Goal: Contribute content: Contribute content

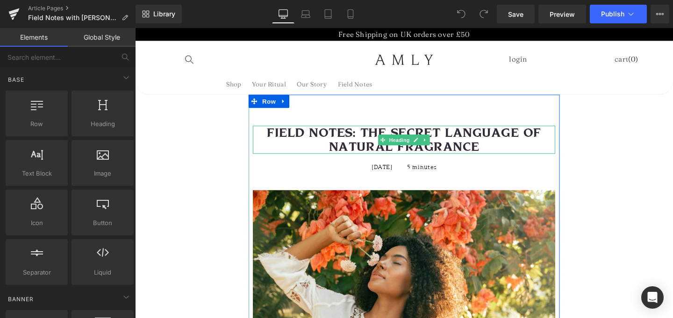
click at [373, 144] on h1 "FIELD NOTES: THE SECRET LANGUAGE OF NATURAL FRAGRANCE" at bounding box center [418, 145] width 318 height 29
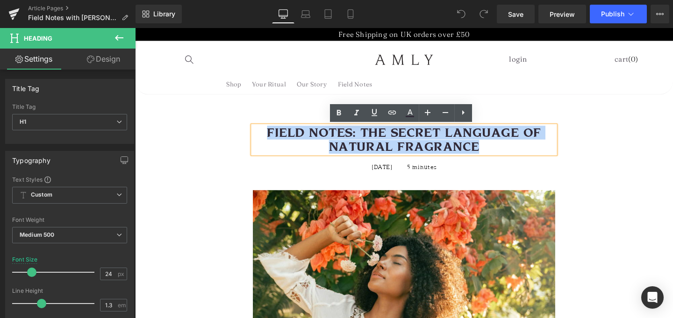
paste div
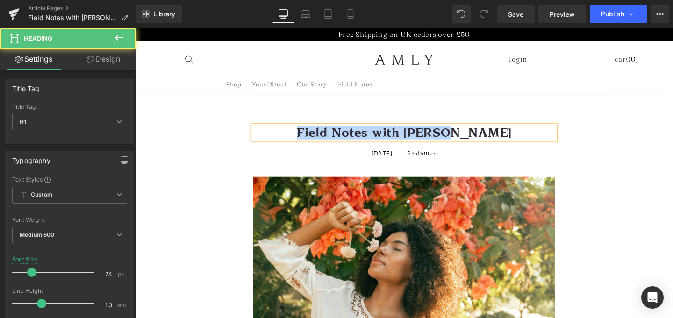
drag, startPoint x: 445, startPoint y: 136, endPoint x: 241, endPoint y: 136, distance: 204.1
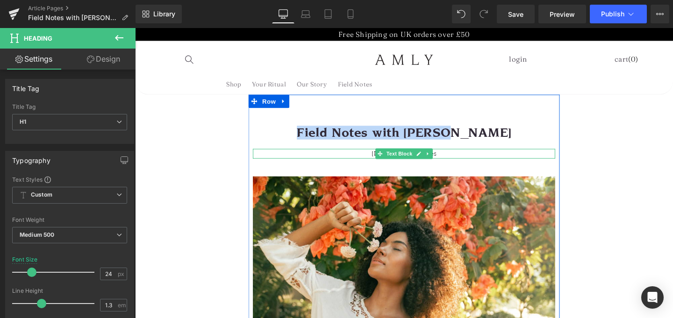
click at [379, 160] on p "[DATE] 5 minutes" at bounding box center [418, 160] width 318 height 10
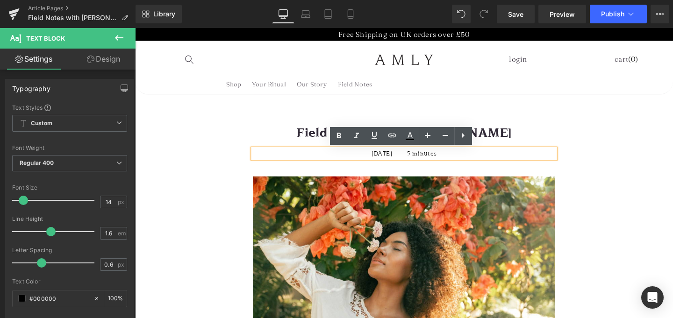
click at [380, 159] on p "[DATE] 5 minutes" at bounding box center [418, 160] width 318 height 10
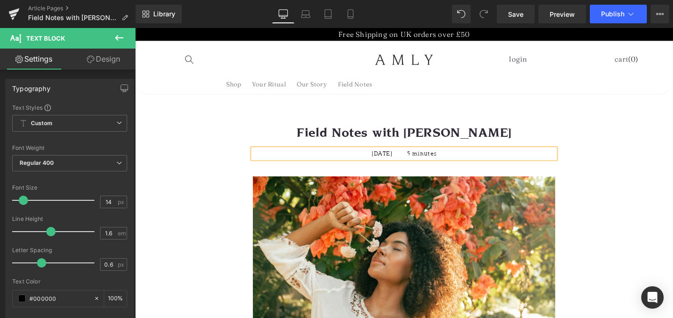
click at [396, 159] on p "[DATE] 5 minutes" at bounding box center [418, 160] width 318 height 10
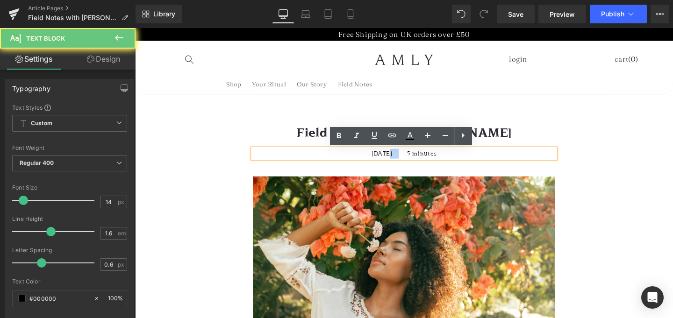
click at [396, 159] on p "[DATE] 5 minutes" at bounding box center [418, 160] width 318 height 10
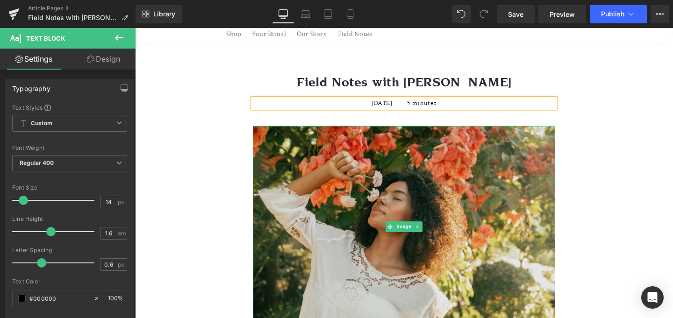
scroll to position [68, 0]
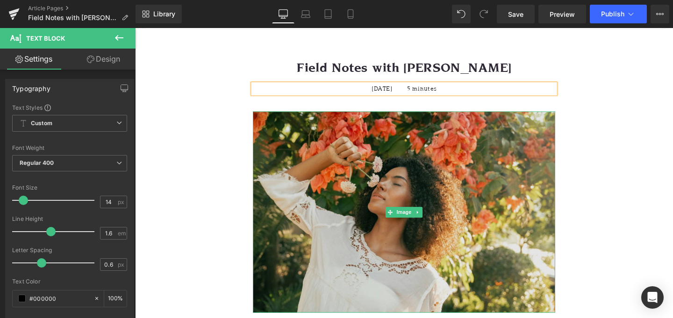
click at [404, 196] on img at bounding box center [418, 222] width 318 height 212
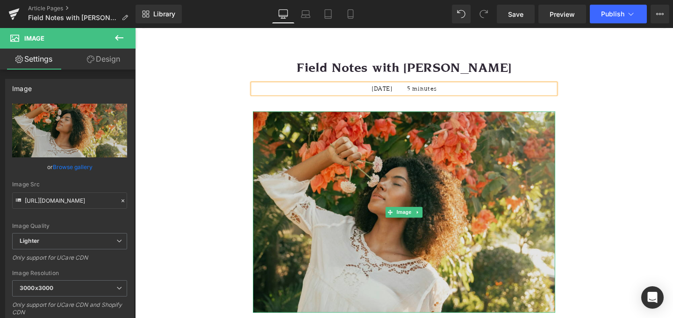
click at [347, 190] on img at bounding box center [418, 222] width 318 height 212
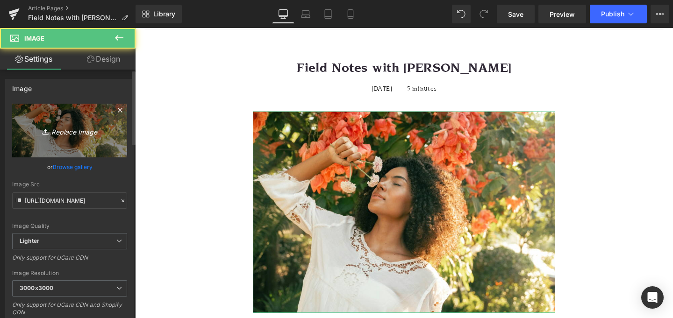
click at [62, 136] on link "Replace Image" at bounding box center [69, 131] width 115 height 54
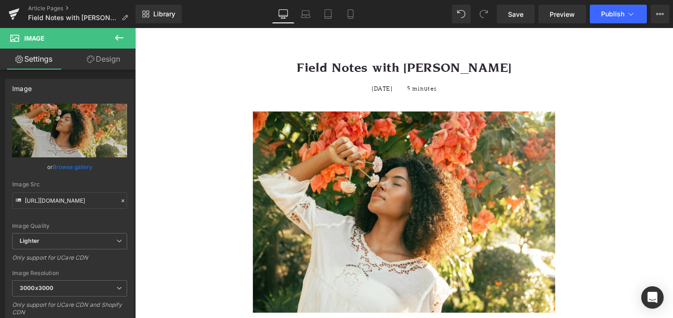
type input "C:\fakepath\Mereki.jpg"
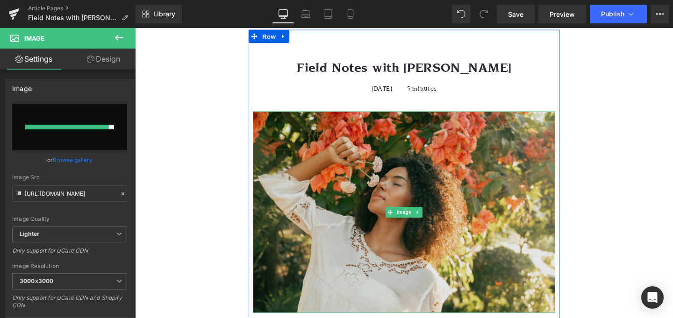
type input "[URL][DOMAIN_NAME]"
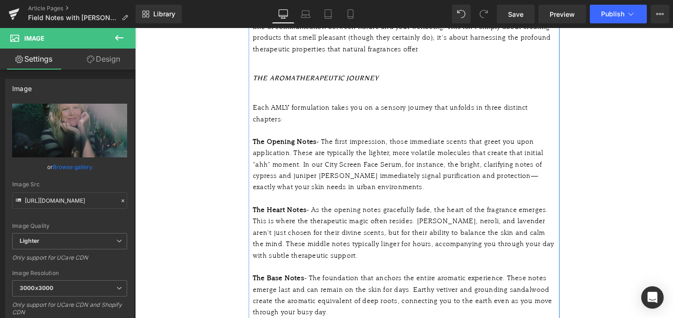
scroll to position [540, 0]
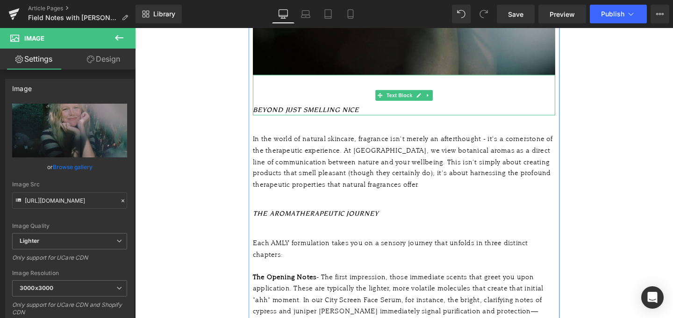
click at [313, 101] on div at bounding box center [418, 102] width 318 height 12
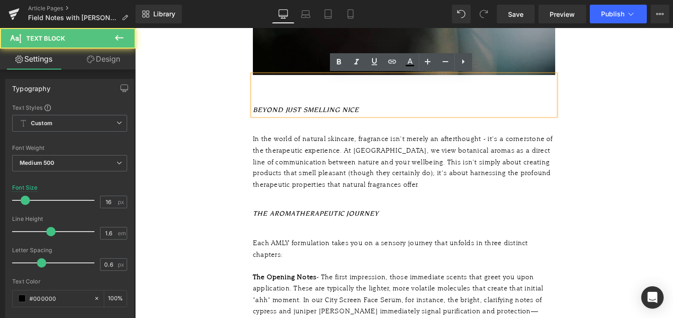
click at [311, 113] on icon "BEYOND JUST SMELLING NICE" at bounding box center [315, 114] width 112 height 8
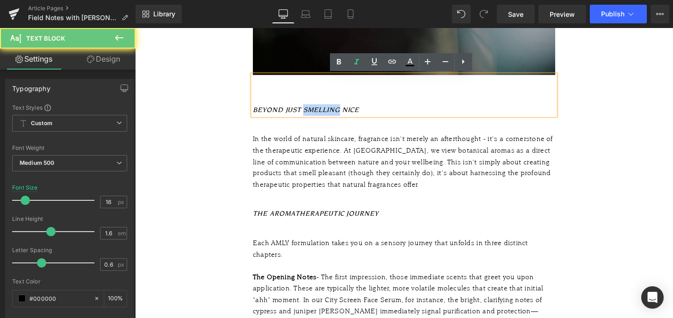
click at [311, 113] on icon "BEYOND JUST SMELLING NICE" at bounding box center [315, 114] width 112 height 8
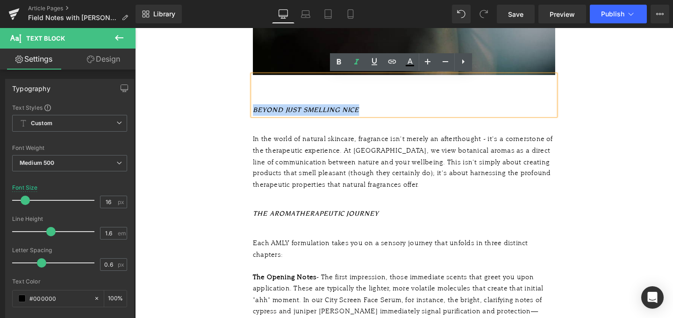
paste div
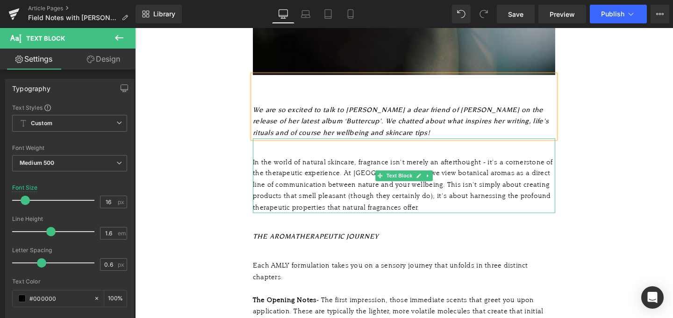
click at [390, 174] on div "In the world of natural skincare, fragrance isn't merely an afterthought - it's…" at bounding box center [418, 193] width 318 height 60
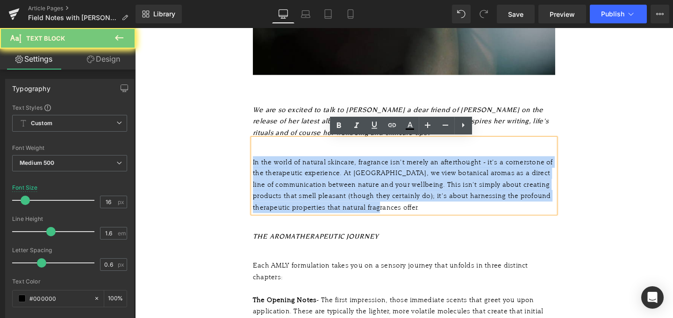
click at [390, 174] on div "In the world of natural skincare, fragrance isn't merely an afterthought - it's…" at bounding box center [418, 193] width 318 height 60
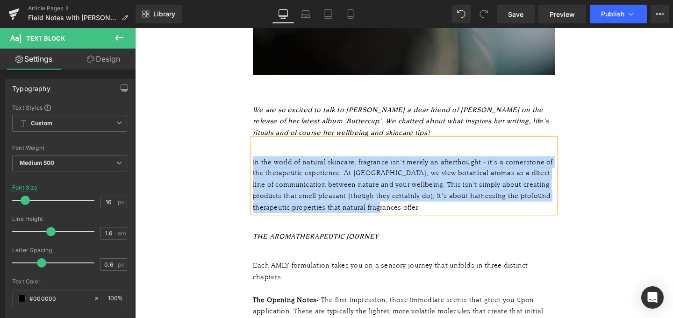
paste div
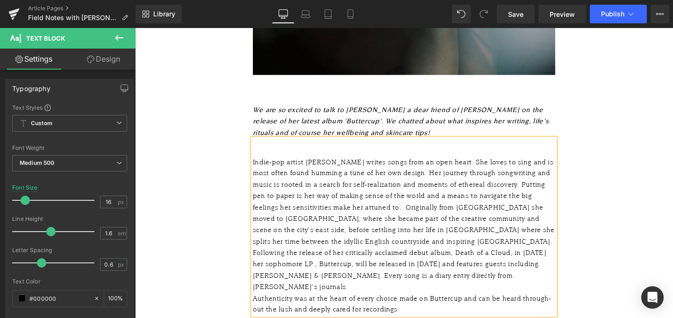
click at [379, 214] on div "Indie-pop artist [PERSON_NAME] writes songs from an open heart. She loves to si…" at bounding box center [418, 234] width 318 height 143
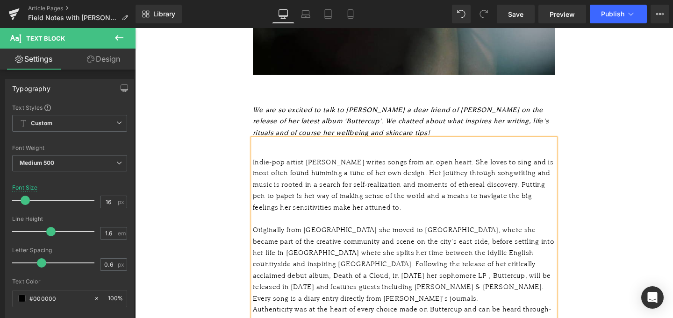
click at [553, 262] on div "Originally from [GEOGRAPHIC_DATA] she moved to [GEOGRAPHIC_DATA], where she bec…" at bounding box center [418, 276] width 318 height 84
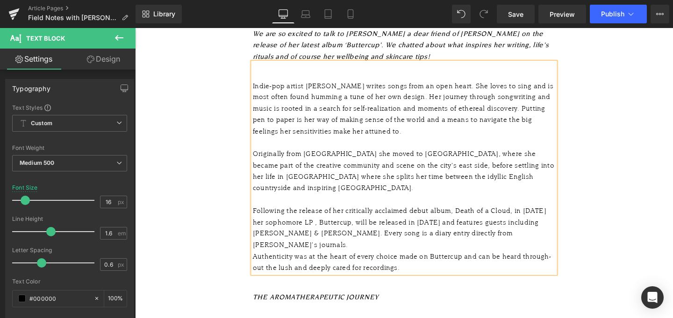
scroll to position [622, 0]
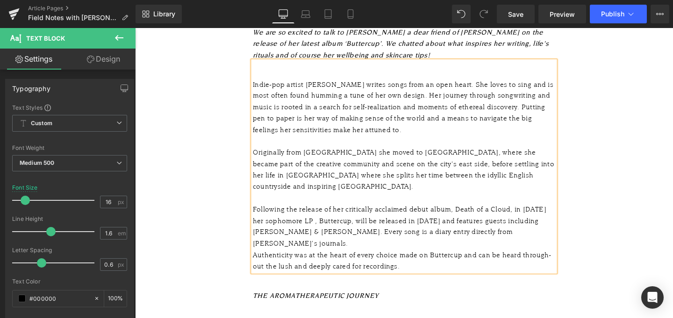
click at [337, 239] on div "Following the release of her critically acclaimed debut album, Death of a Cloud…" at bounding box center [418, 237] width 318 height 48
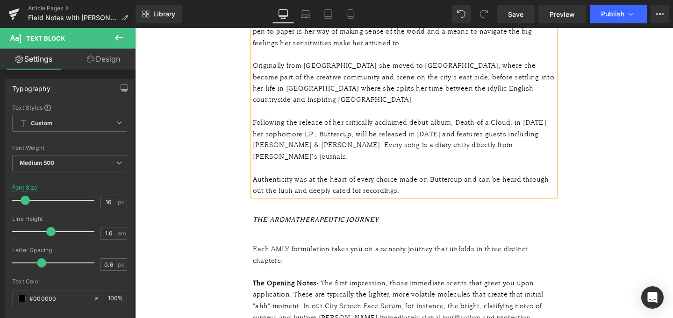
scroll to position [718, 0]
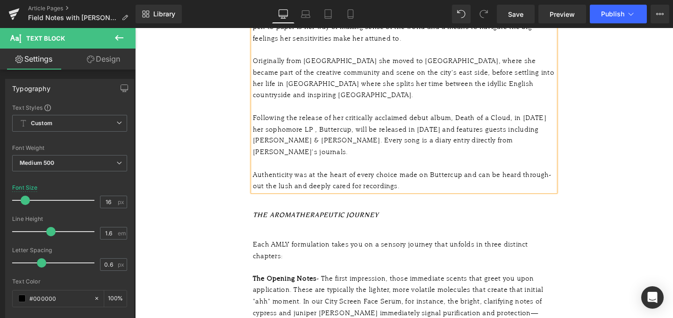
click at [352, 220] on icon "THE AROMATHERAPEUTIC JOURNEY" at bounding box center [325, 224] width 132 height 8
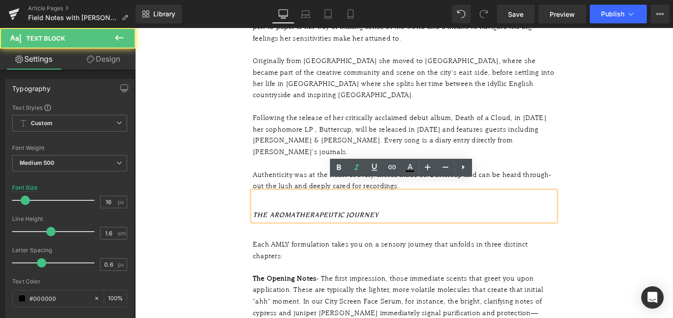
click at [298, 220] on icon "THE AROMATHERAPEUTIC JOURNEY" at bounding box center [325, 224] width 132 height 8
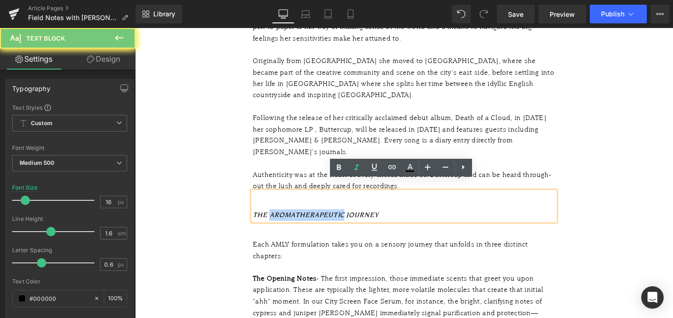
click at [298, 220] on icon "THE AROMATHERAPEUTIC JOURNEY" at bounding box center [325, 224] width 132 height 8
paste div
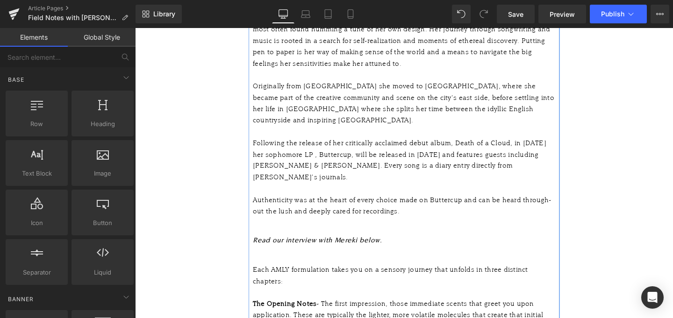
scroll to position [797, 0]
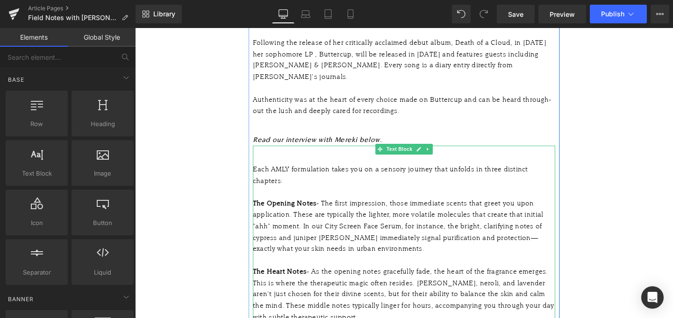
click at [301, 170] on div "Each AMLY formulation takes you on a sensory journey that unfolds in three dist…" at bounding box center [418, 188] width 318 height 36
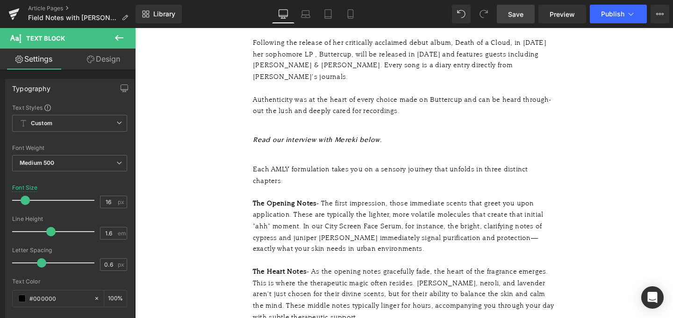
click at [515, 13] on span "Save" at bounding box center [515, 14] width 15 height 10
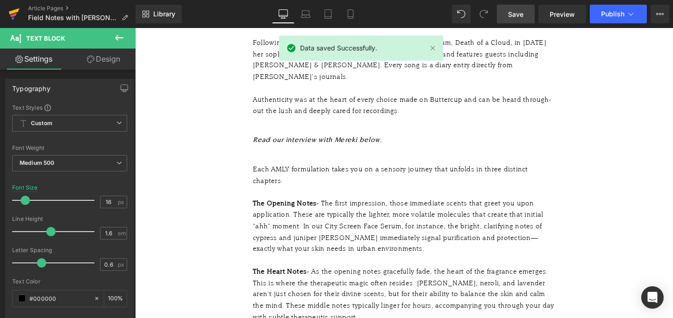
click at [16, 12] on icon at bounding box center [13, 13] width 11 height 23
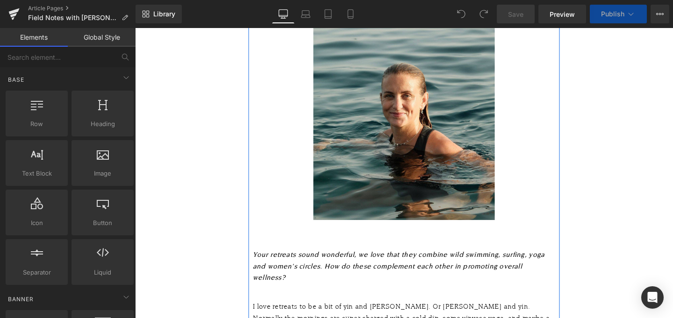
scroll to position [653, 0]
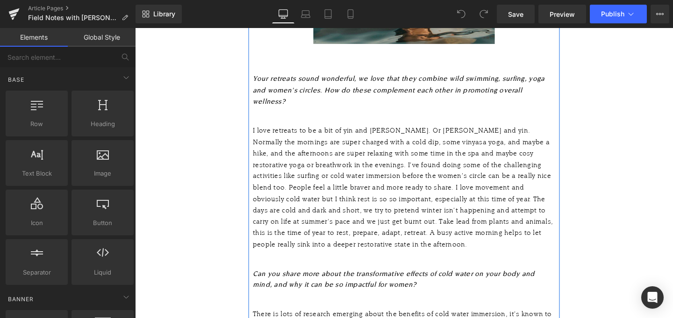
click at [285, 171] on div "I love retreats to be a bit of yin and yang. Or yang and yin. Normally the morn…" at bounding box center [418, 196] width 318 height 132
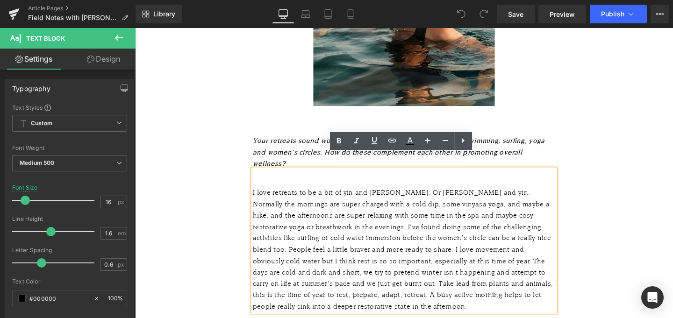
scroll to position [577, 0]
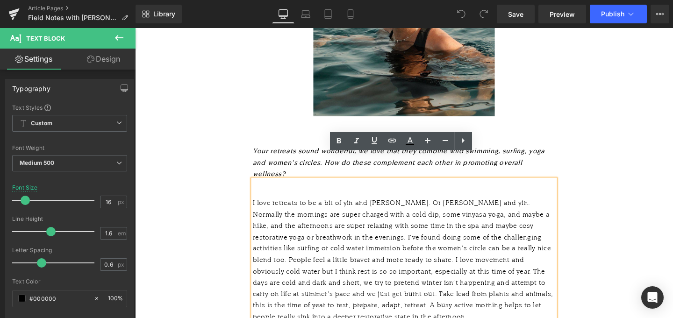
click at [274, 153] on span "Your retreats sound wonderful, we love that they combine wild swimming, surfing…" at bounding box center [412, 169] width 306 height 32
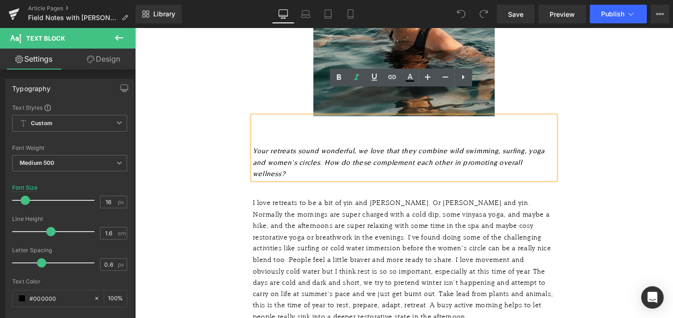
click at [270, 206] on div "I love retreats to be a bit of yin and yang. Or yang and yin. Normally the morn…" at bounding box center [418, 272] width 318 height 132
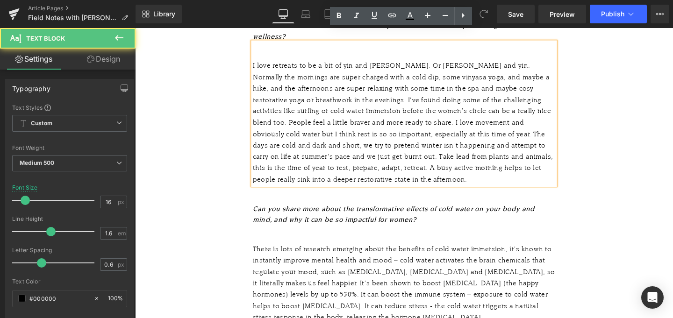
scroll to position [723, 0]
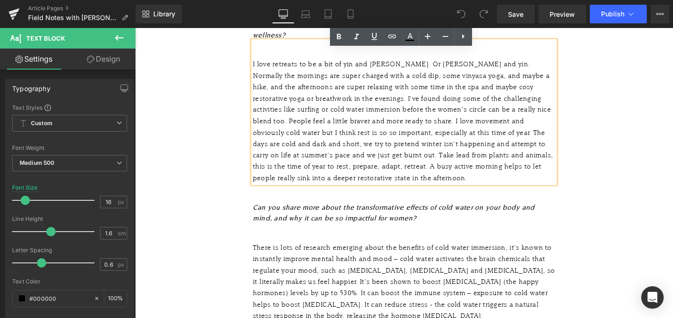
click at [281, 213] on icon "Can you share more about the transformative effects of cold water on your body …" at bounding box center [407, 223] width 296 height 20
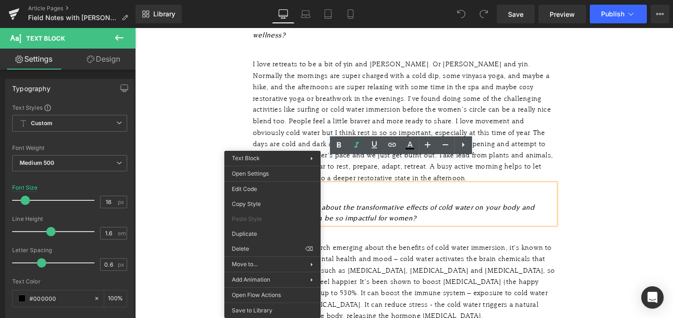
click at [310, 127] on div "I love retreats to be a bit of yin and yang. Or yang and yin. Normally the morn…" at bounding box center [418, 126] width 318 height 132
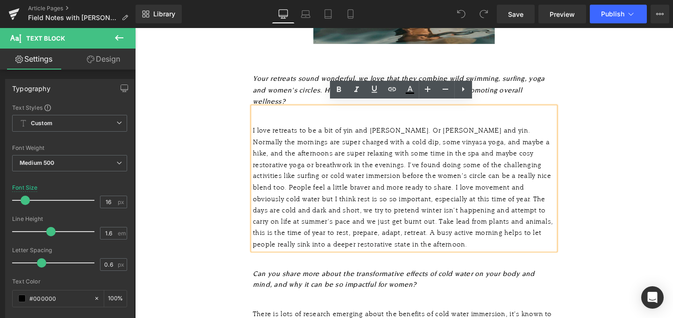
scroll to position [807, 0]
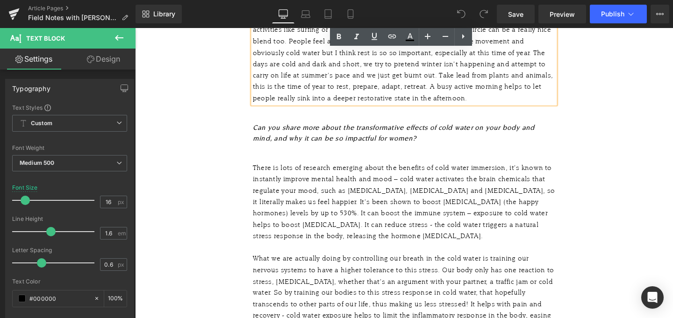
click at [294, 127] on div "Can you share more about the transformative effects of cold water on your body …" at bounding box center [418, 139] width 318 height 24
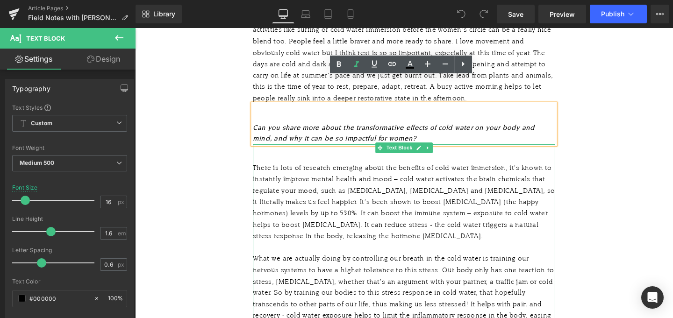
scroll to position [865, 0]
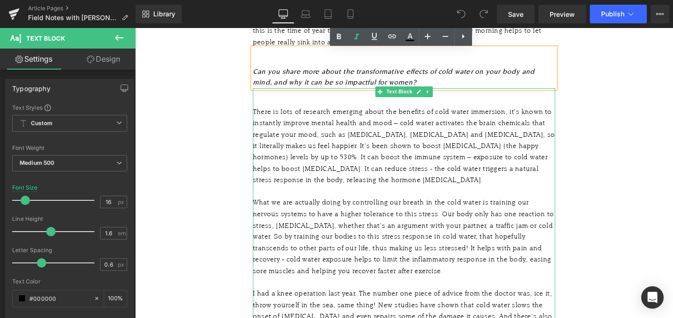
click at [326, 141] on div "There is lots of research emerging about the benefits of cold water immersion, …" at bounding box center [418, 152] width 318 height 84
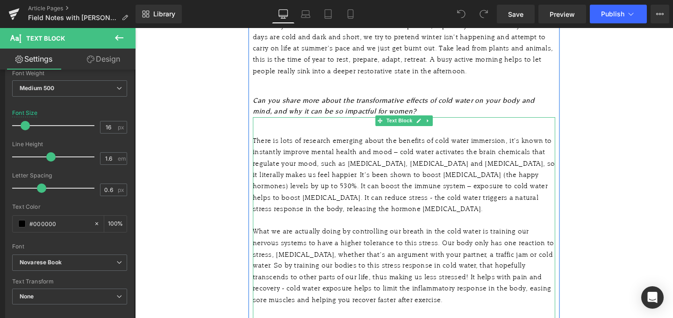
scroll to position [799, 0]
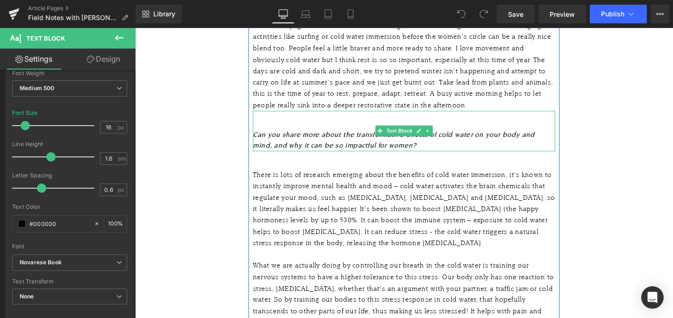
click at [348, 136] on icon "Can you share more about the transformative effects of cold water on your body …" at bounding box center [407, 146] width 296 height 20
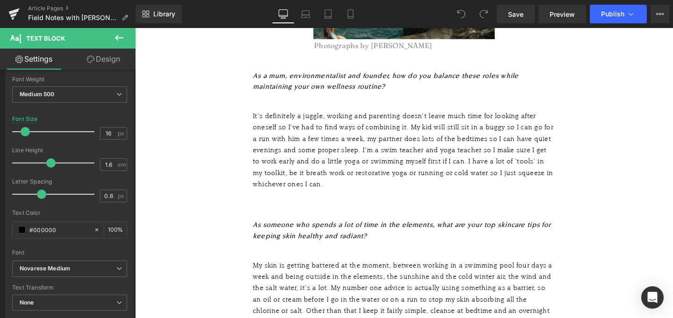
scroll to position [1619, 0]
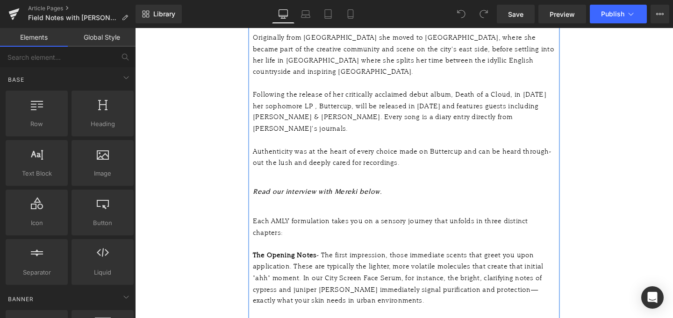
scroll to position [792, 0]
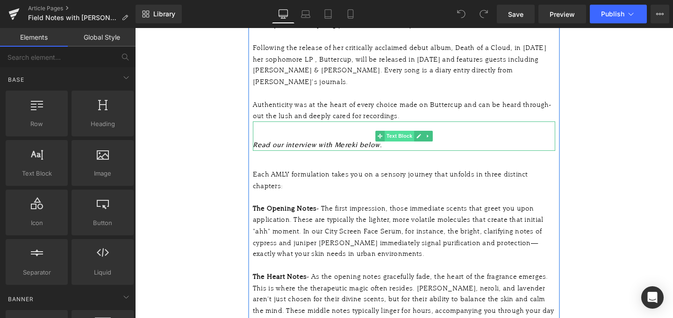
click at [406, 136] on span "Text Block" at bounding box center [412, 141] width 31 height 11
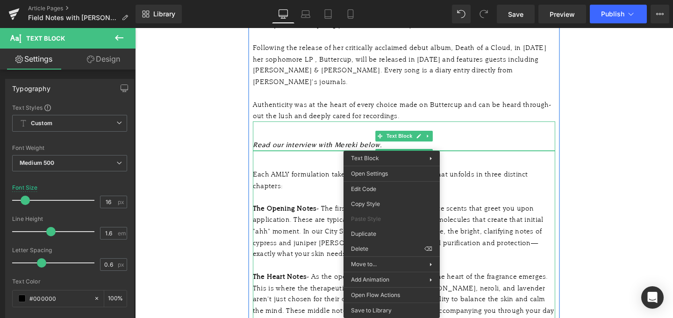
click at [508, 145] on div "Read our interview with Mereki below." at bounding box center [418, 151] width 318 height 12
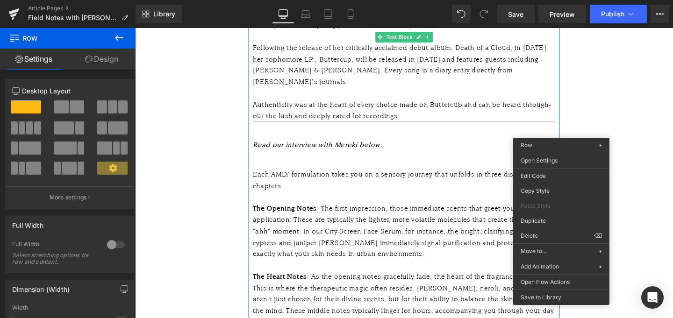
click at [569, 102] on div "Authenticity was at the heart of every choice made on Buttercup and can be hear…" at bounding box center [418, 114] width 318 height 24
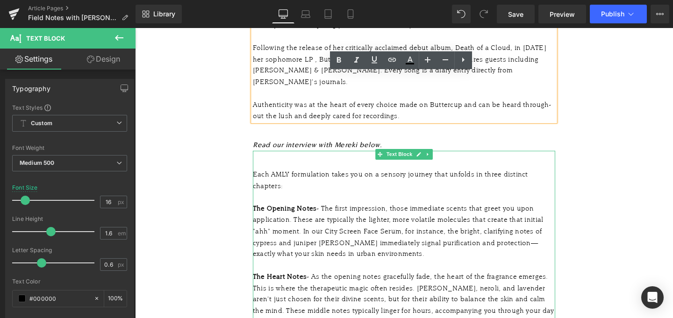
drag, startPoint x: 333, startPoint y: 169, endPoint x: 333, endPoint y: 138, distance: 30.4
click at [333, 176] on div "Each AMLY formulation takes you on a sensory journey that unfolds in three dist…" at bounding box center [418, 194] width 318 height 36
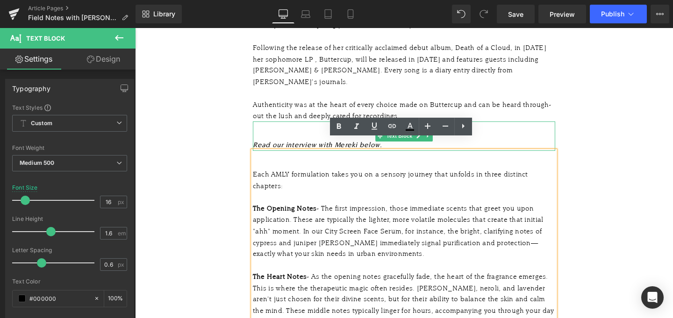
click at [326, 147] on icon "Read our interview with Mereki below." at bounding box center [326, 151] width 135 height 8
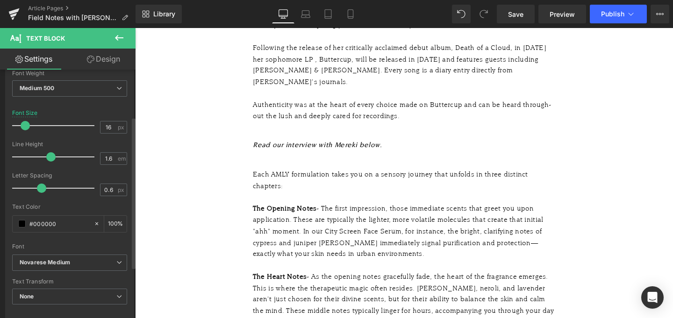
scroll to position [78, 0]
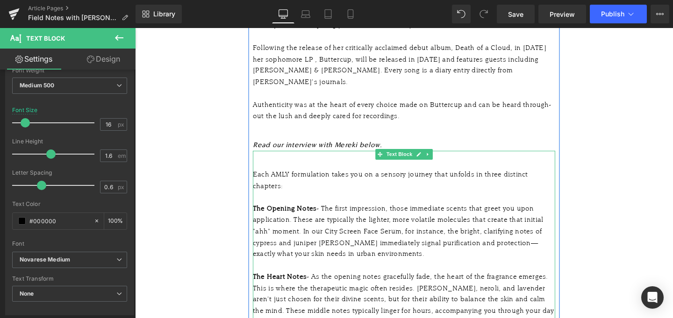
click at [293, 177] on div "Each AMLY formulation takes you on a sensory journey that unfolds in three dist…" at bounding box center [418, 194] width 318 height 36
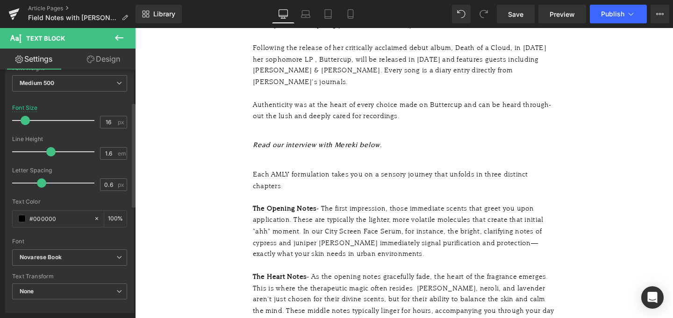
scroll to position [81, 0]
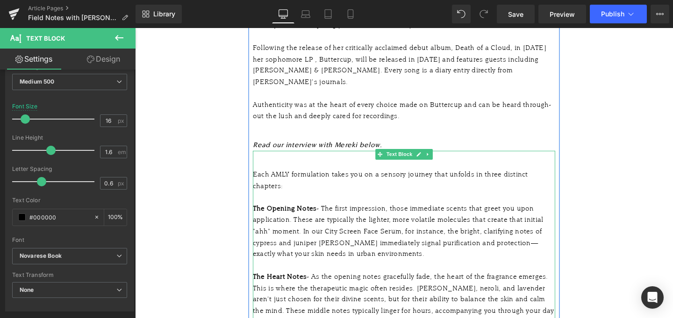
click at [276, 199] on div "Each AMLY formulation takes you on a sensory journey that unfolds in three dist…" at bounding box center [418, 194] width 318 height 36
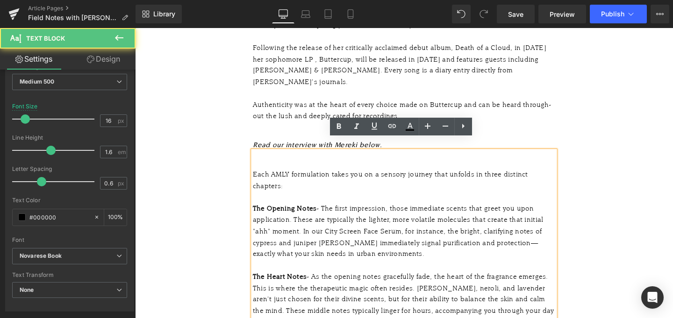
click at [341, 159] on div "Each AMLY formulation takes you on a sensory journey that unfolds in three dist…" at bounding box center [418, 286] width 318 height 258
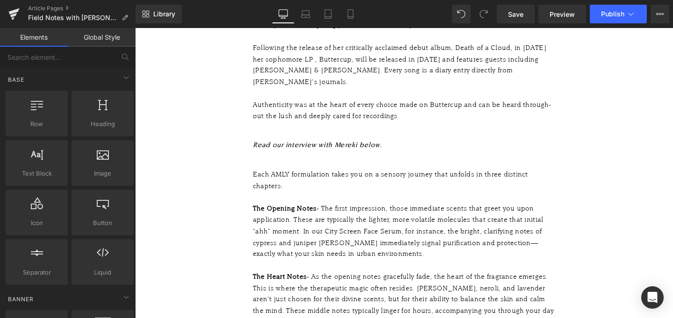
click at [316, 161] on div "Each AMLY formulation takes you on a sensory journey that unfolds in three dist…" at bounding box center [418, 286] width 318 height 258
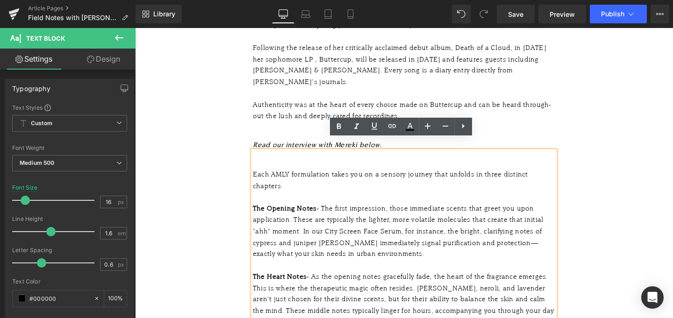
click at [532, 104] on div "Authenticity was at the heart of every choice made on Buttercup and can be hear…" at bounding box center [418, 114] width 318 height 24
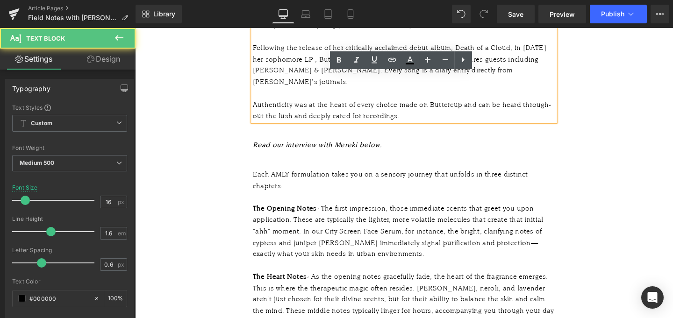
click at [453, 258] on div "The Opening Notes - The first impression, those immediate scents that greet you…" at bounding box center [418, 248] width 318 height 72
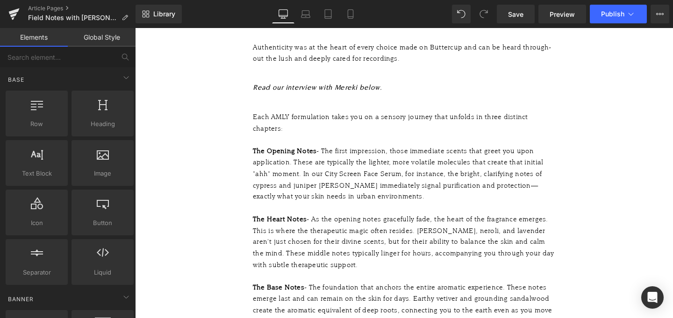
scroll to position [970, 0]
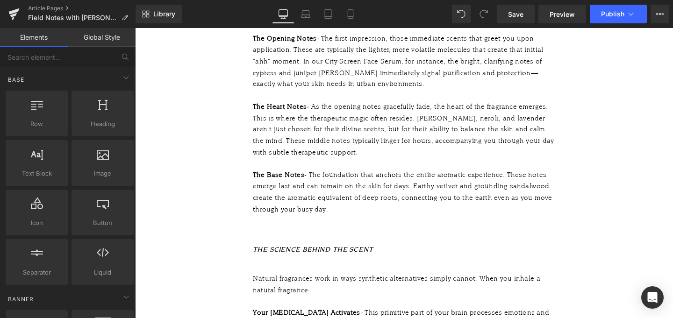
click at [375, 124] on div "The Heart Notes - As the opening notes gracefully fade, the heart of the fragra…" at bounding box center [418, 141] width 318 height 72
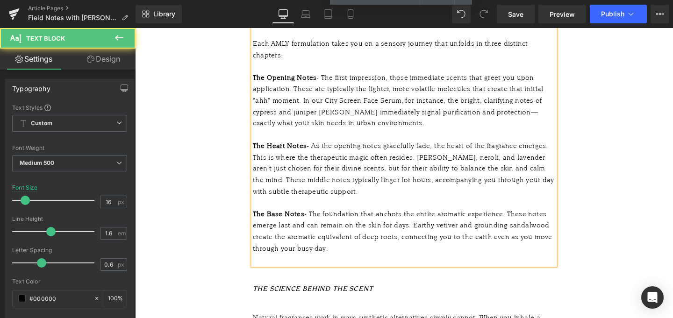
scroll to position [884, 0]
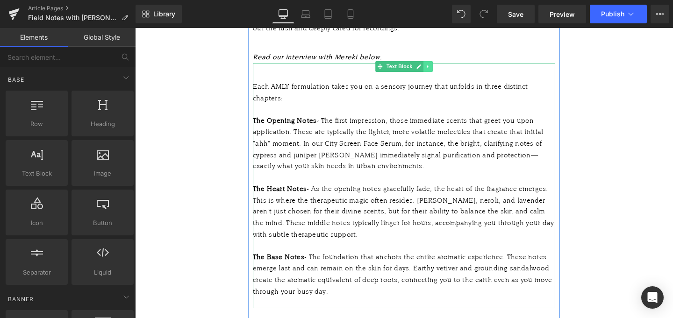
click at [442, 66] on icon at bounding box center [442, 69] width 5 height 6
click at [446, 66] on icon at bounding box center [447, 68] width 5 height 5
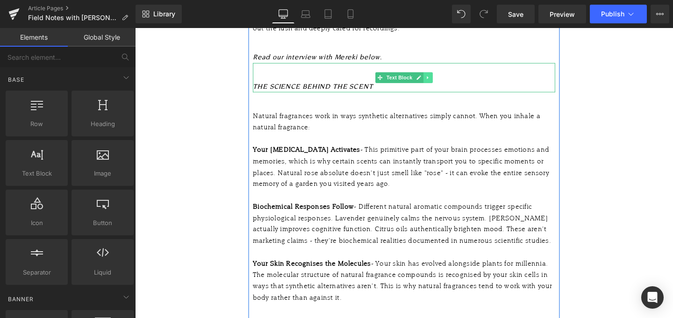
click at [440, 78] on icon at bounding box center [442, 81] width 5 height 6
click at [449, 78] on icon at bounding box center [447, 80] width 5 height 5
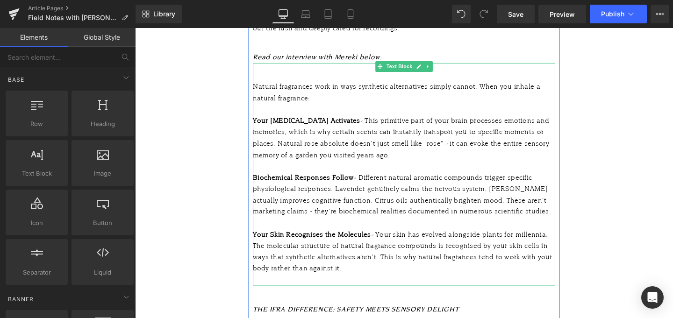
click at [447, 84] on div "Natural fragrances work in ways synthetic alternatives simply cannot. When you …" at bounding box center [418, 102] width 318 height 36
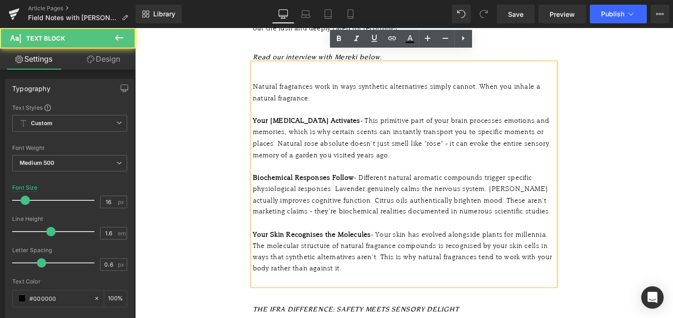
click at [404, 132] on div "Your Limbic System Activates - This primitive part of your brain processes emot…" at bounding box center [418, 150] width 318 height 60
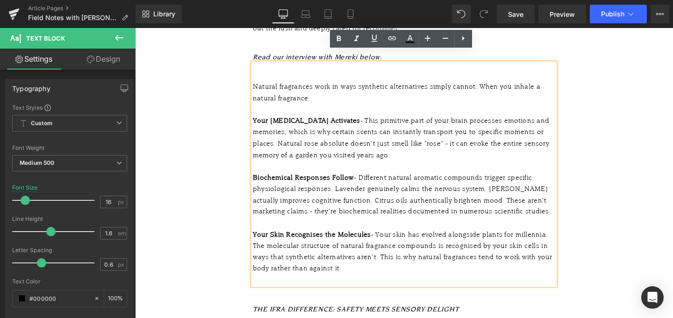
click at [597, 133] on div "Field Notes with Mereki Heading [DATE] 5 minutes Text Block Image We are so exc…" at bounding box center [417, 265] width 565 height 2103
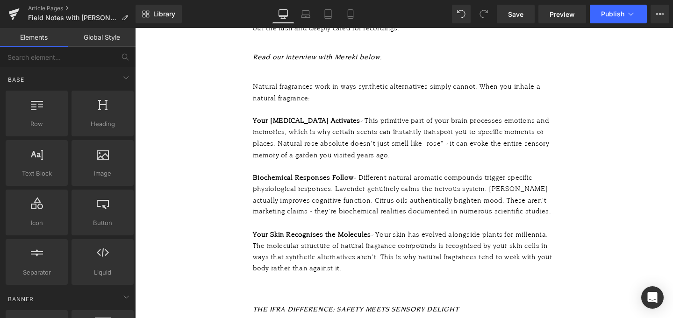
click at [441, 131] on div "Your Limbic System Activates - This primitive part of your brain processes emot…" at bounding box center [418, 150] width 318 height 60
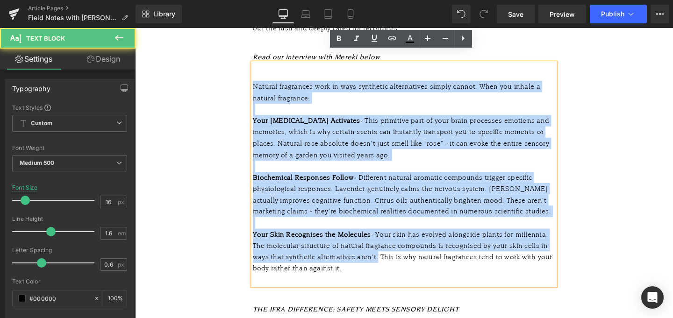
drag, startPoint x: 392, startPoint y: 268, endPoint x: 208, endPoint y: 64, distance: 274.9
click at [208, 64] on div "Field Notes with Mereki Heading [DATE] 5 minutes Text Block Image We are so exc…" at bounding box center [417, 265] width 565 height 2103
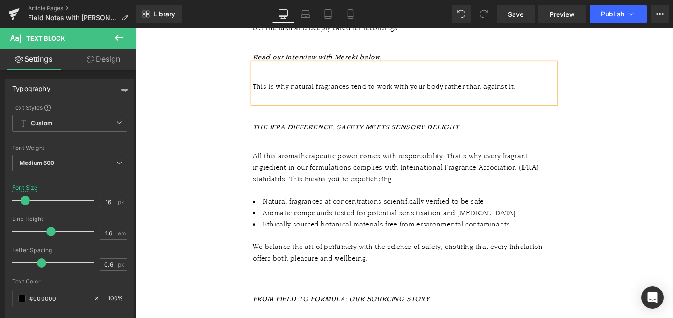
click at [264, 96] on div at bounding box center [418, 102] width 318 height 12
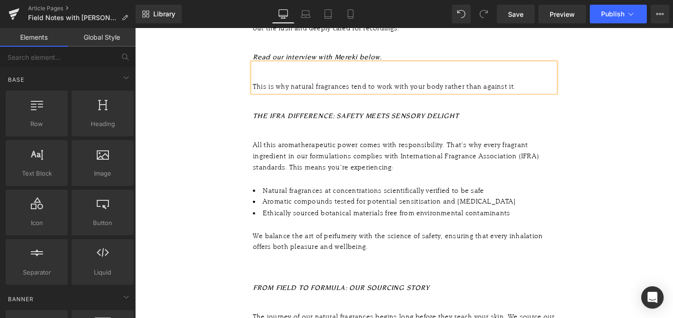
click at [213, 83] on div "Field Notes with Mereki Heading [DATE] 5 minutes Text Block Image We are so exc…" at bounding box center [417, 164] width 565 height 1900
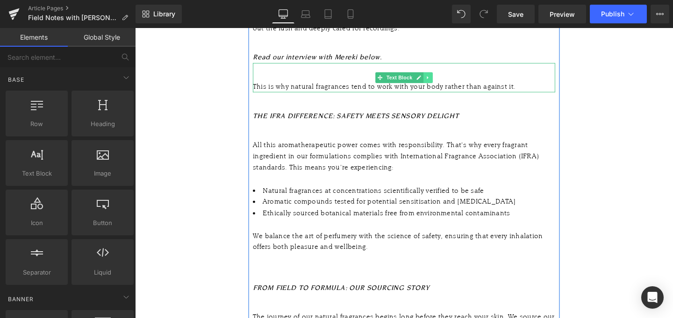
click at [440, 78] on icon at bounding box center [442, 81] width 5 height 6
click at [447, 78] on icon at bounding box center [447, 81] width 5 height 6
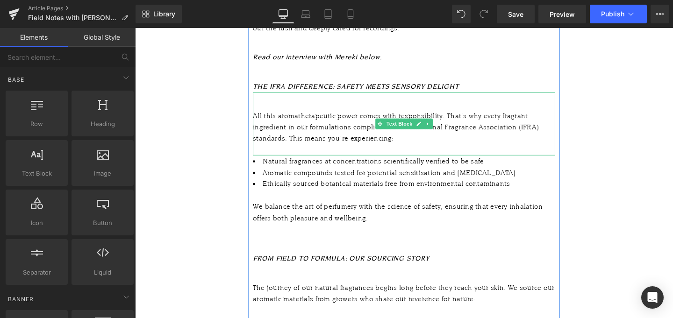
click at [317, 174] on li "Aromatic compounds tested for potential sensitisation and [MEDICAL_DATA]" at bounding box center [418, 180] width 318 height 12
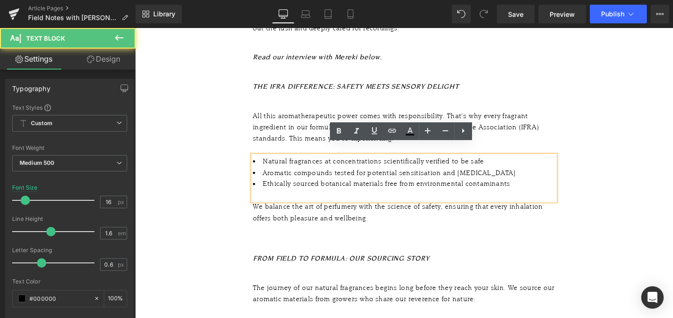
click at [527, 186] on li "Ethically sourced botanical materials free from environmental contaminants" at bounding box center [418, 198] width 318 height 24
drag, startPoint x: 496, startPoint y: 237, endPoint x: 417, endPoint y: 182, distance: 95.6
click at [496, 246] on div "FROM FIELD TO FORMULA: OUR SOURCING STORY" at bounding box center [418, 261] width 318 height 31
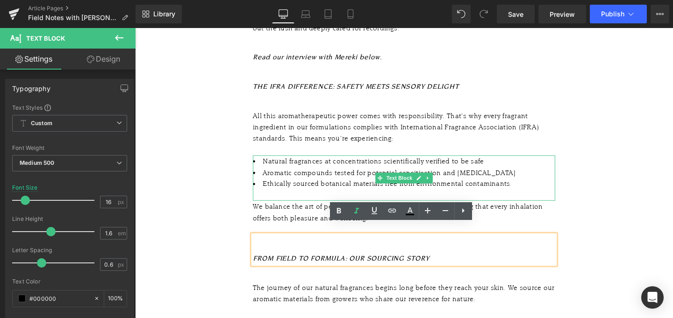
click at [446, 180] on link at bounding box center [443, 185] width 10 height 11
click at [448, 183] on icon at bounding box center [447, 185] width 5 height 5
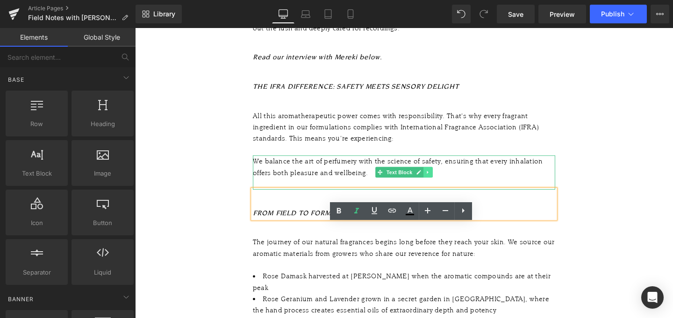
click at [440, 177] on icon at bounding box center [442, 180] width 5 height 6
click at [444, 174] on link at bounding box center [448, 179] width 10 height 11
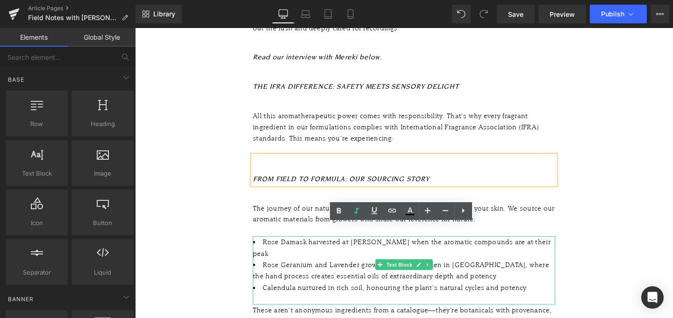
click at [286, 271] on li "Rose Geranium and Lavender grown in a secret garden in [GEOGRAPHIC_DATA], where…" at bounding box center [418, 283] width 318 height 24
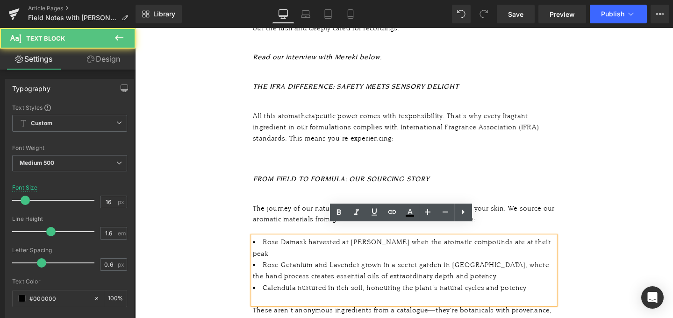
click at [609, 227] on div "Field Notes with Mereki Heading [DATE] 5 minutes Text Block Image We are so exc…" at bounding box center [417, 106] width 565 height 1785
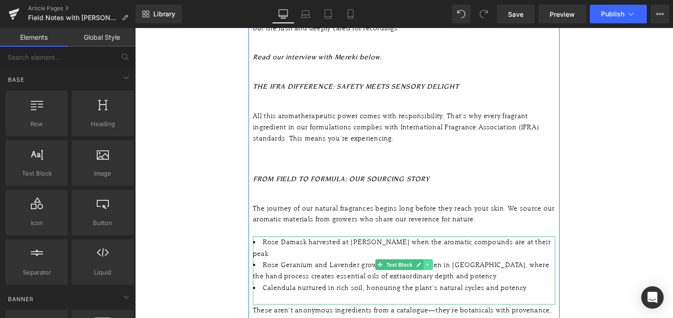
click at [446, 271] on link at bounding box center [443, 276] width 10 height 11
click at [446, 275] on icon at bounding box center [447, 277] width 5 height 5
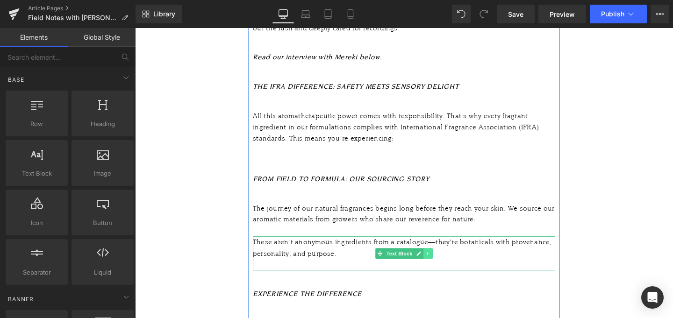
click at [444, 262] on icon at bounding box center [442, 265] width 5 height 6
click at [446, 262] on icon at bounding box center [447, 265] width 5 height 6
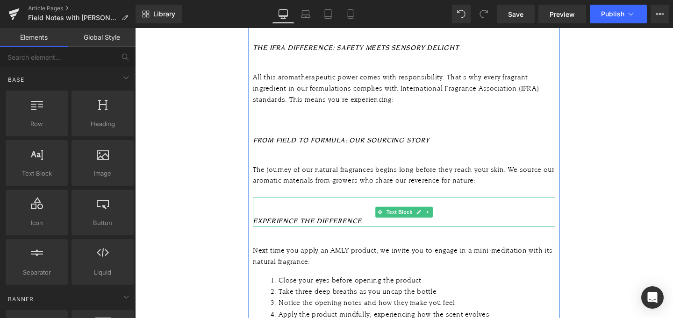
scroll to position [931, 0]
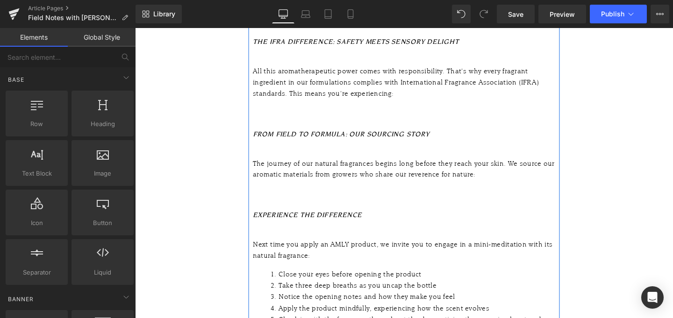
click at [393, 179] on div "The journey of our natural fragrances begins long before they reach your skin. …" at bounding box center [418, 182] width 318 height 36
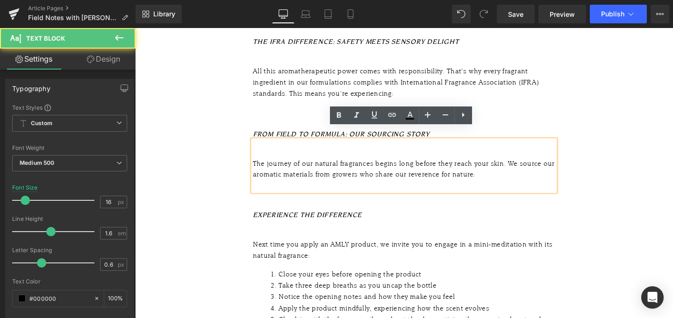
click at [396, 172] on div "The journey of our natural fragrances begins long before they reach your skin. …" at bounding box center [418, 182] width 318 height 36
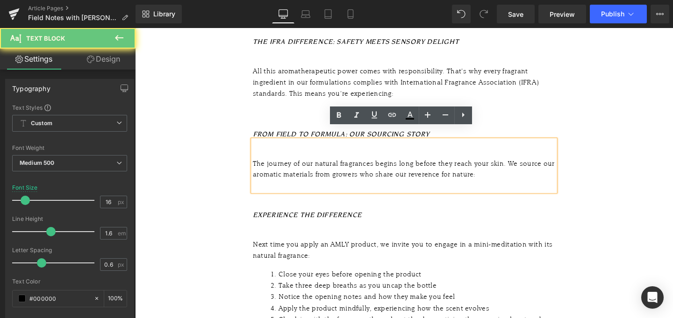
click at [395, 178] on div "The journey of our natural fragrances begins long before they reach your skin. …" at bounding box center [418, 182] width 318 height 36
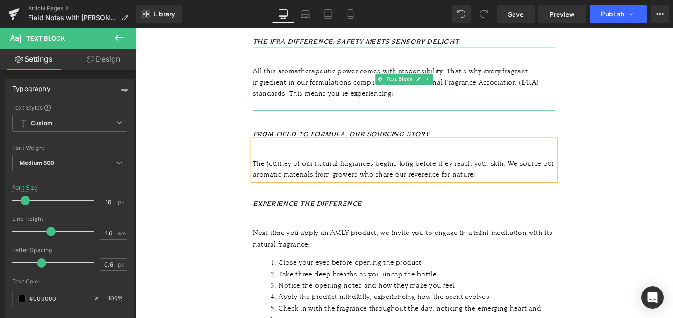
click at [378, 98] on div "All this aromatherapeutic power comes with responsibility. That's why every fra…" at bounding box center [418, 91] width 318 height 48
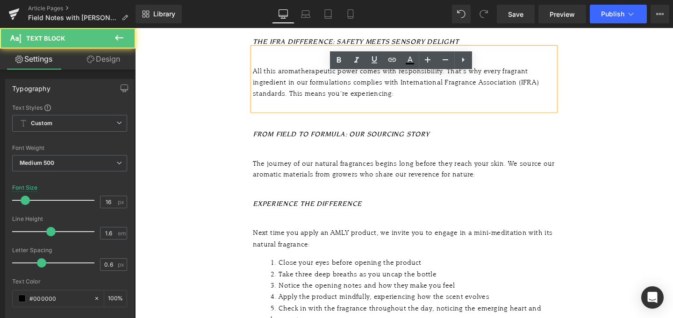
click at [378, 95] on div "All this aromatherapeutic power comes with responsibility. That's why every fra…" at bounding box center [418, 91] width 318 height 48
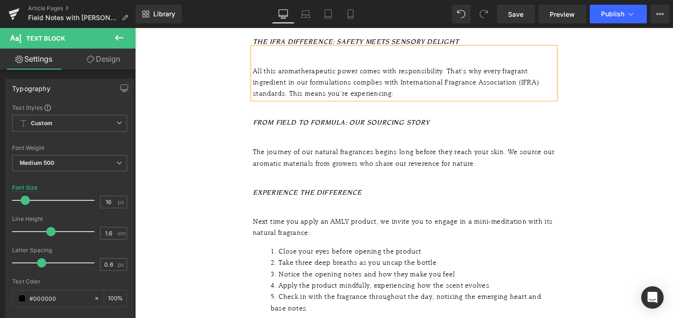
click at [369, 233] on div "Next time you apply an AMLY product, we invite you to engage in a mini-meditati…" at bounding box center [418, 238] width 318 height 24
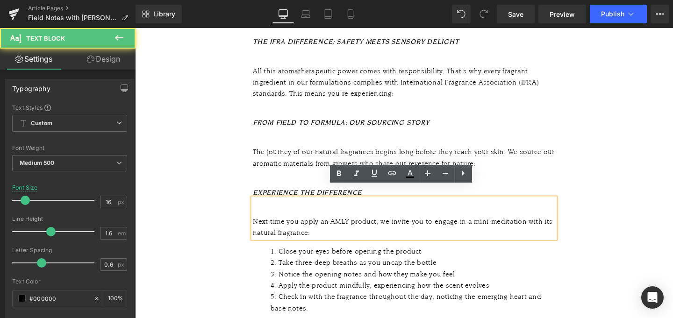
click at [369, 257] on li "Close your eyes before opening the product" at bounding box center [426, 263] width 299 height 12
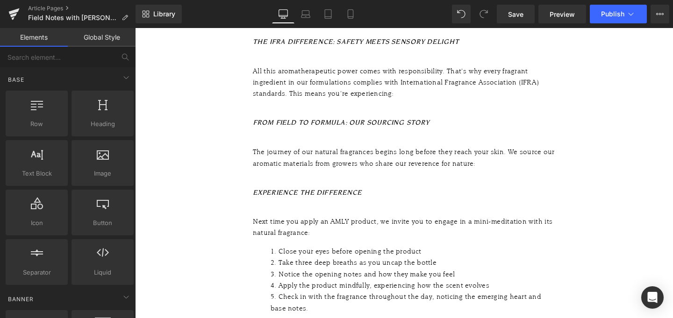
click at [348, 281] on li "Notice the opening notes and how they make you feel" at bounding box center [426, 287] width 299 height 12
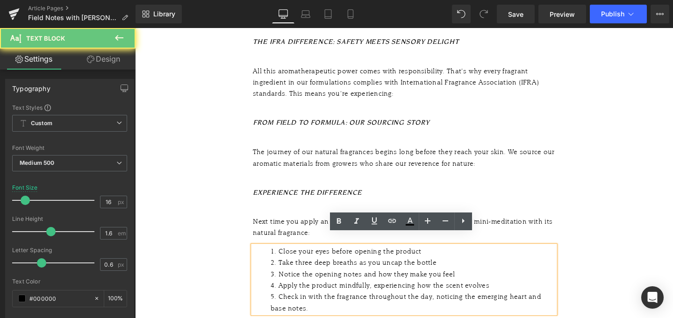
click at [567, 257] on li "Close your eyes before opening the product" at bounding box center [426, 263] width 299 height 12
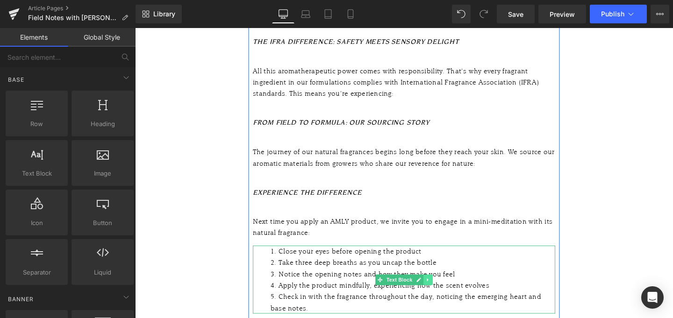
click at [445, 287] on link at bounding box center [443, 292] width 10 height 11
click at [448, 290] on icon at bounding box center [447, 293] width 5 height 6
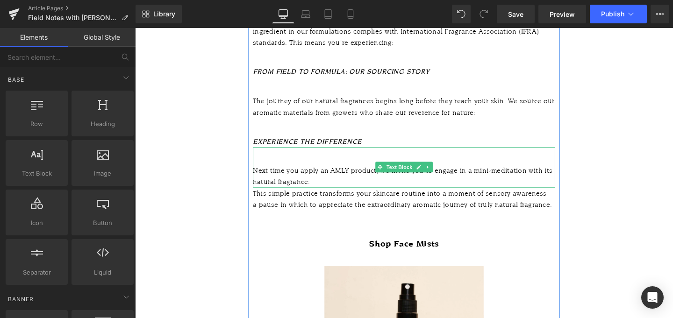
scroll to position [993, 0]
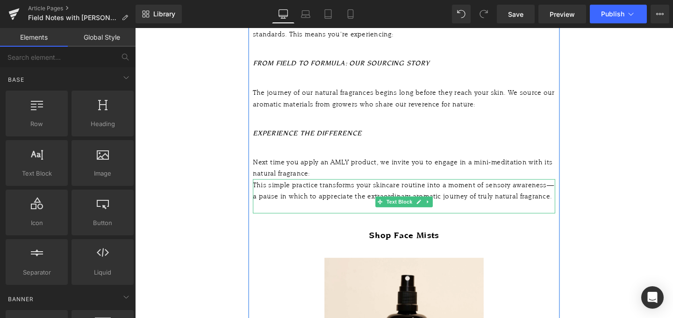
click at [342, 217] on div "This simple practice transforms your skincare routine into a moment of sensory …" at bounding box center [418, 205] width 318 height 36
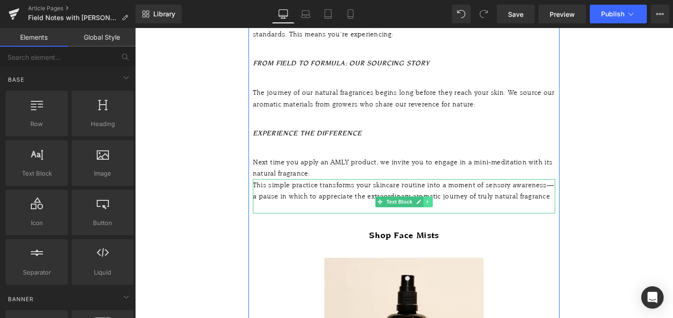
click at [445, 208] on icon at bounding box center [442, 211] width 5 height 6
click at [446, 208] on icon at bounding box center [447, 210] width 5 height 5
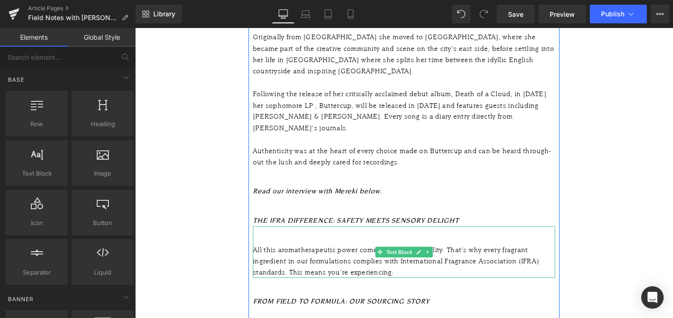
scroll to position [738, 0]
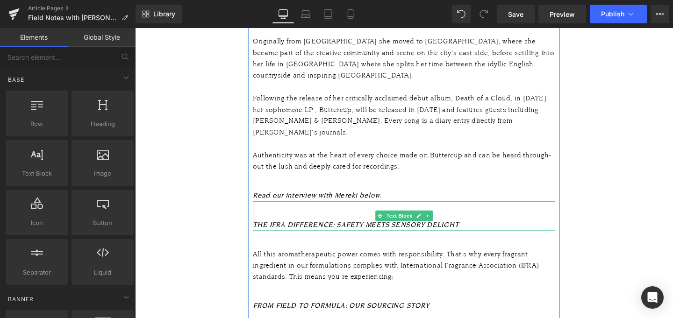
click at [346, 231] on icon "THE IFRA DIFFERENCE: SAFETY MEETS SENSORY DELIGHT" at bounding box center [367, 235] width 216 height 8
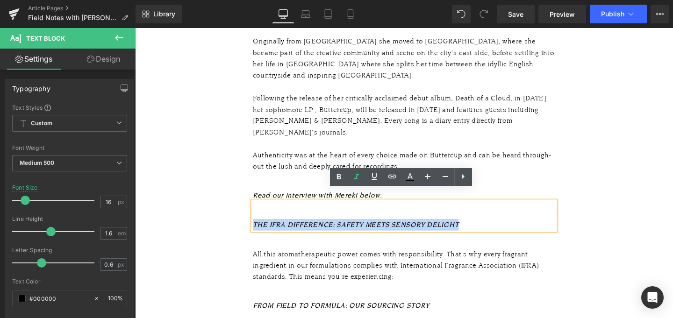
drag, startPoint x: 481, startPoint y: 222, endPoint x: 242, endPoint y: 222, distance: 238.7
click at [242, 222] on div "Field Notes with Mereki Heading [DATE] 5 minutes Text Block Image We are so exc…" at bounding box center [417, 125] width 565 height 1531
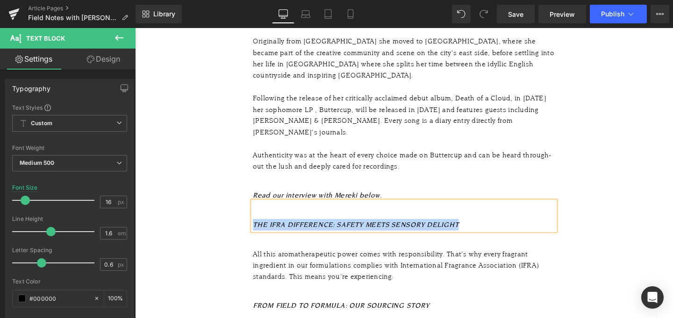
paste div
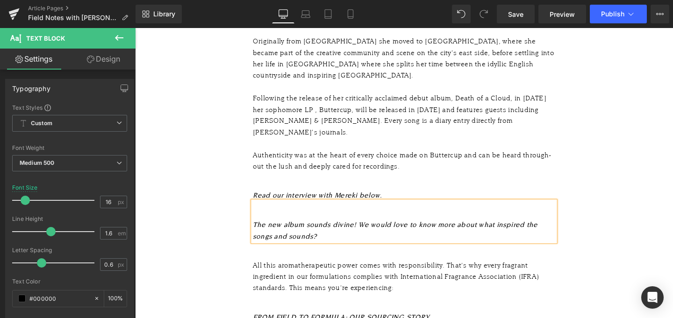
click at [262, 213] on div "The new album sounds divine! We would love to know more about what inspired the…" at bounding box center [418, 231] width 318 height 43
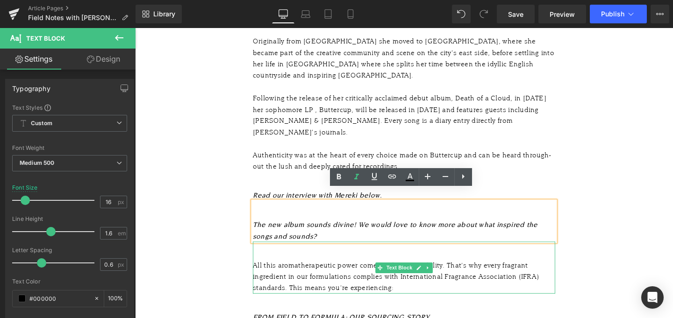
click at [337, 274] on div "All this aromatherapeutic power comes with responsibility. That's why every fra…" at bounding box center [418, 289] width 318 height 36
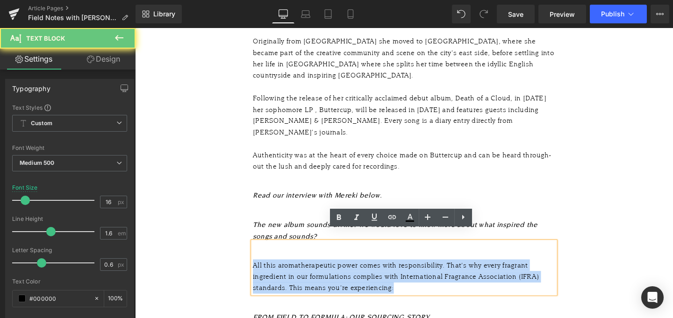
click at [337, 274] on div "All this aromatherapeutic power comes with responsibility. That's why every fra…" at bounding box center [418, 289] width 318 height 36
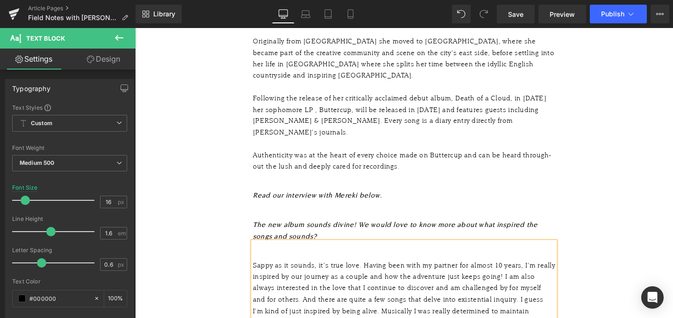
click at [259, 271] on div "Sappy as it sounds, it’s true love. Having been with my partner for almost 10 y…" at bounding box center [418, 313] width 318 height 84
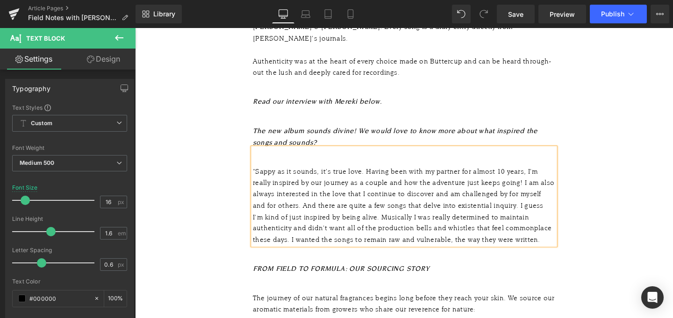
scroll to position [839, 0]
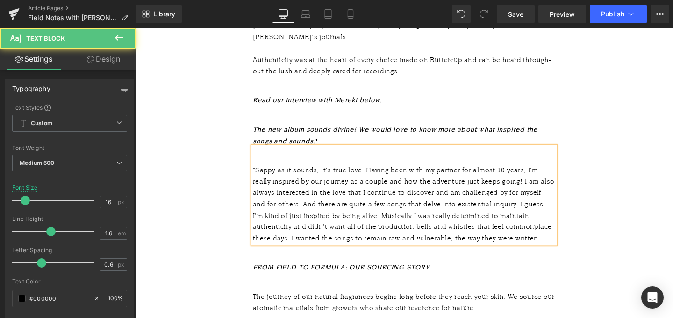
click at [566, 236] on div ""Sappy as it sounds, it’s true love. Having been with my partner for almost 10 …" at bounding box center [418, 213] width 318 height 84
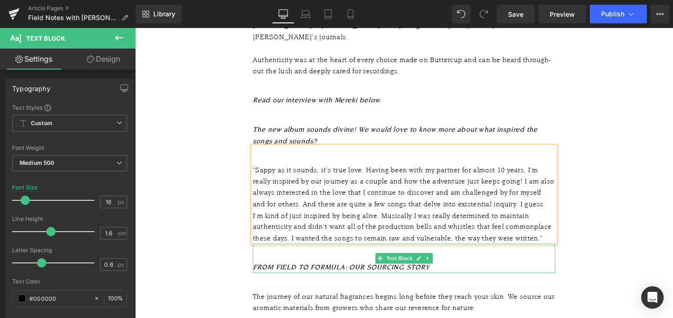
scroll to position [869, 0]
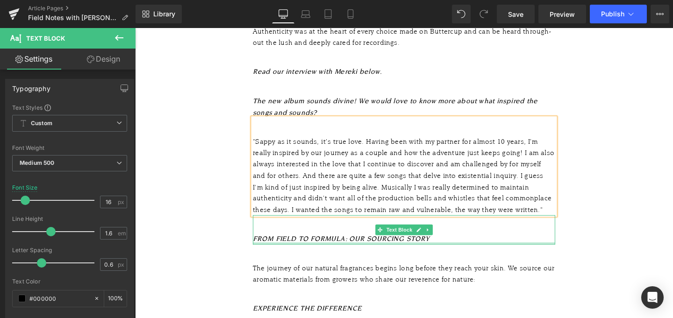
click at [372, 241] on div "FROM FIELD TO FORMULA: OUR SOURCING STORY Text Block" at bounding box center [418, 240] width 318 height 31
click at [372, 245] on icon "FROM FIELD TO FORMULA: OUR SOURCING STORY" at bounding box center [352, 249] width 186 height 8
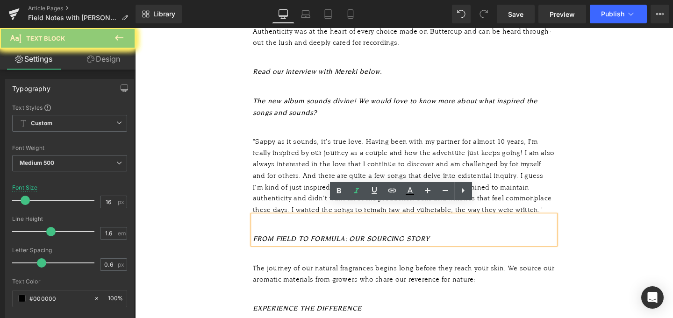
click at [371, 245] on icon "FROM FIELD TO FORMULA: OUR SOURCING STORY" at bounding box center [352, 249] width 186 height 8
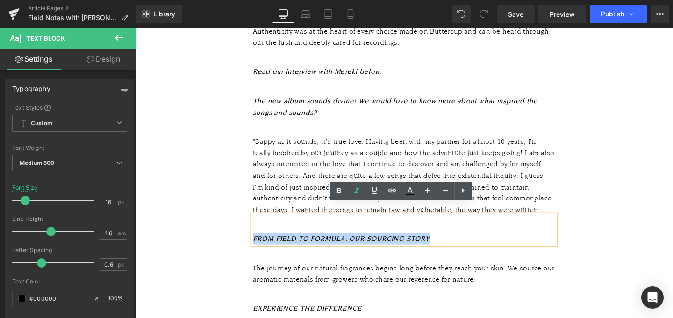
paste div
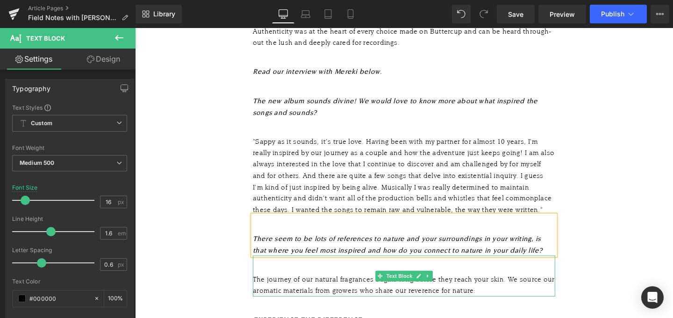
click at [372, 288] on div "The journey of our natural fragrances begins long before they reach your skin. …" at bounding box center [418, 298] width 318 height 24
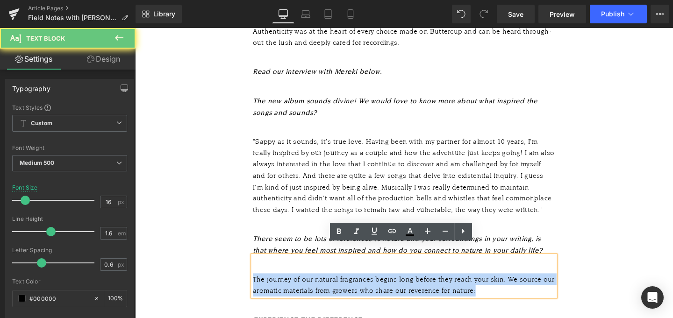
click at [372, 288] on div "The journey of our natural fragrances begins long before they reach your skin. …" at bounding box center [418, 298] width 318 height 24
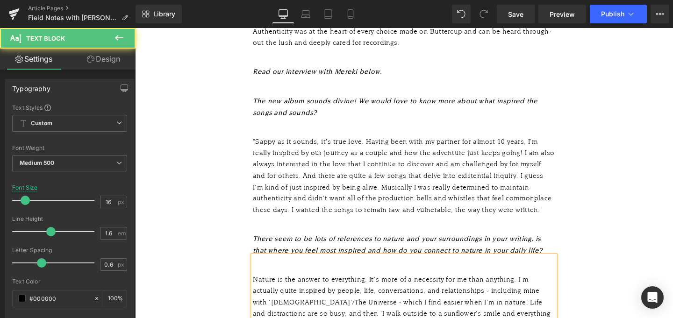
click at [260, 286] on div "Nature is the answer to everything. It's more of a necessity for me than anythi…" at bounding box center [418, 322] width 318 height 72
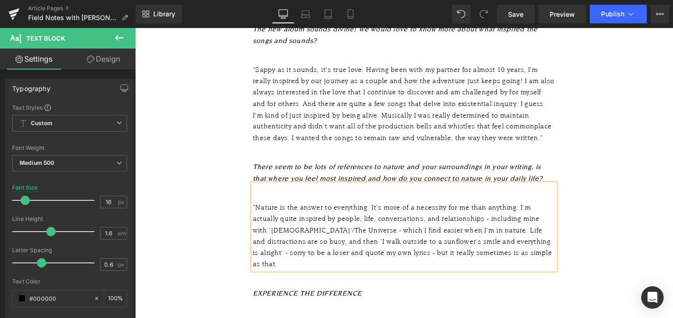
scroll to position [945, 0]
click at [551, 251] on div ""Nature is the answer to everything. It's more of a necessity for me than anyth…" at bounding box center [418, 245] width 318 height 72
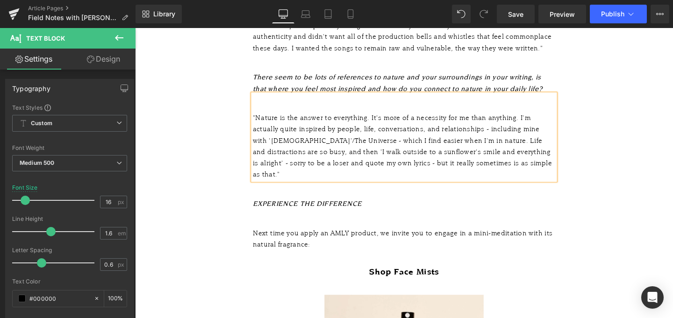
click at [341, 209] on icon "EXPERIENCE THE DIFFERENCE" at bounding box center [316, 213] width 114 height 8
click at [340, 209] on icon "EXPERIENCE THE DIFFERENCE" at bounding box center [316, 213] width 114 height 8
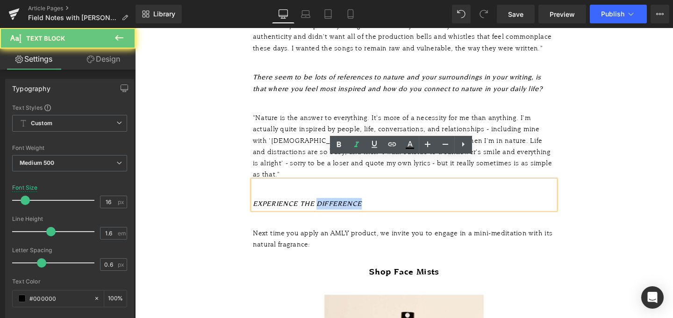
click at [340, 209] on icon "EXPERIENCE THE DIFFERENCE" at bounding box center [316, 213] width 114 height 8
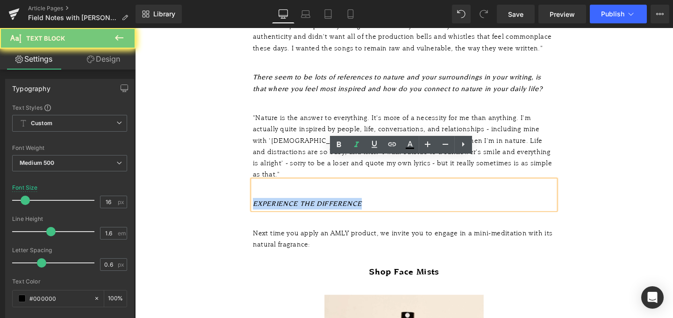
paste div
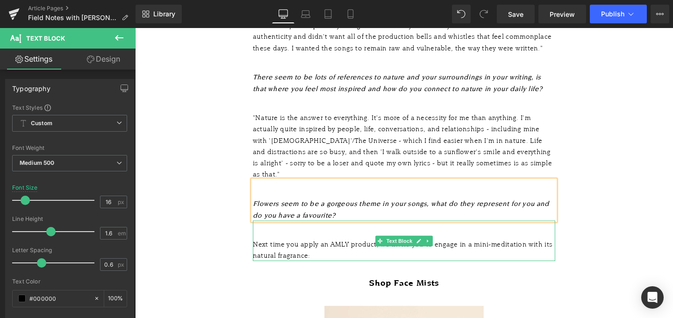
click at [324, 249] on div "Next time you apply an AMLY product, we invite you to engage in a mini-meditati…" at bounding box center [418, 261] width 318 height 24
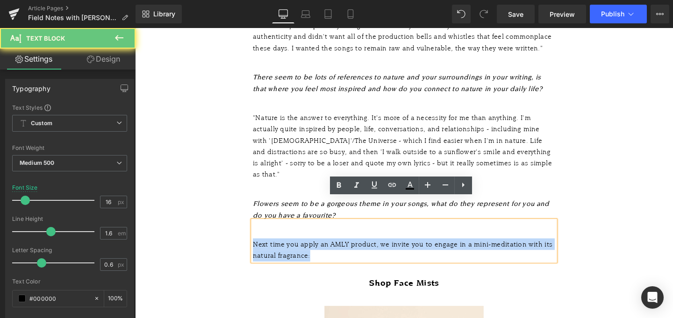
click at [324, 249] on div "Next time you apply an AMLY product, we invite you to engage in a mini-meditati…" at bounding box center [418, 261] width 318 height 24
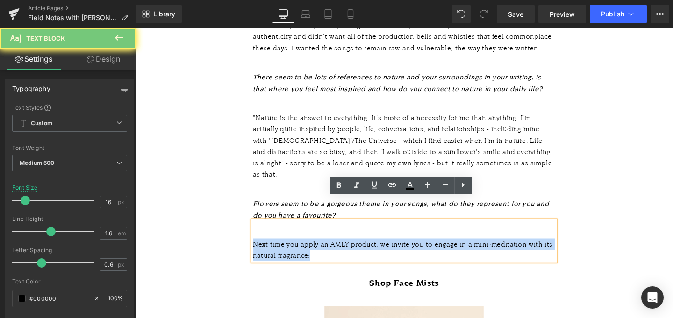
paste div
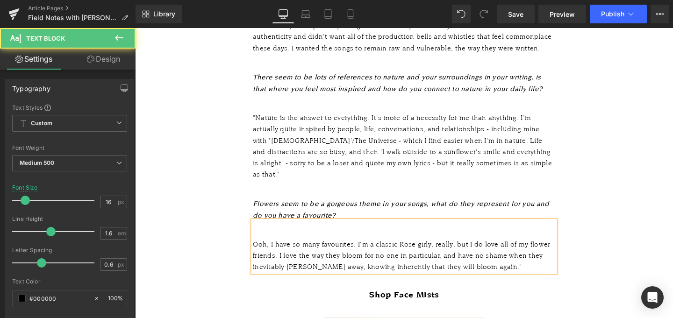
click at [260, 249] on div "Ooh, I have so many favourites. I'm a classic Rose girly, really, but I do love…" at bounding box center [418, 267] width 318 height 36
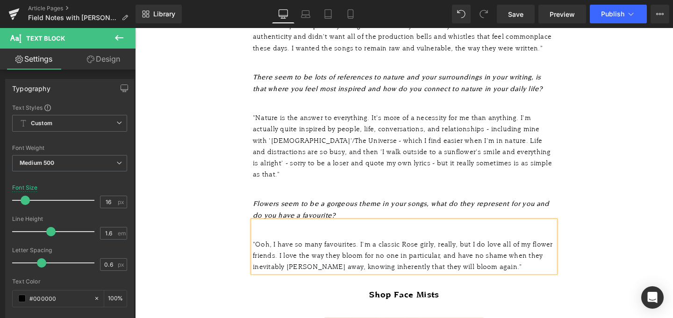
click at [259, 199] on div "Flowers seem to be a gorgeous theme in your songs, what do they represent for y…" at bounding box center [418, 209] width 318 height 43
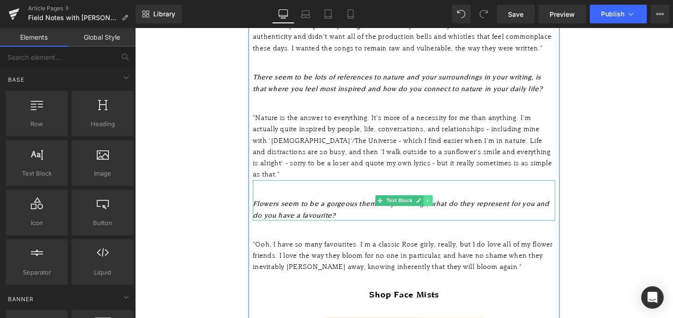
click at [444, 204] on link at bounding box center [443, 209] width 10 height 11
click at [436, 207] on icon at bounding box center [437, 210] width 5 height 6
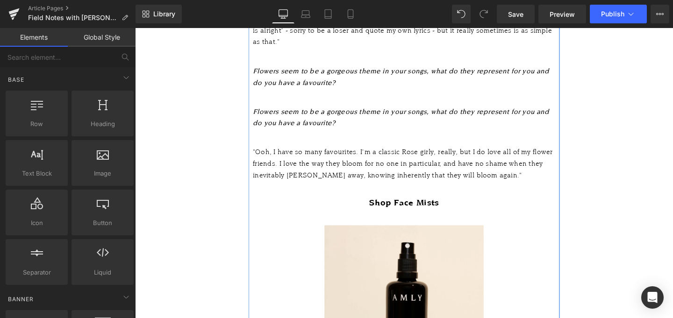
scroll to position [1180, 0]
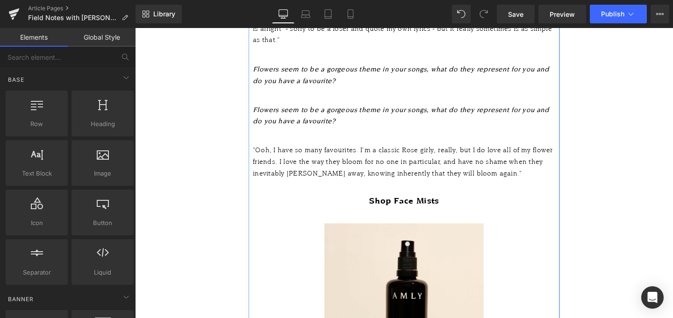
click at [375, 156] on div ""Ooh, I have so many favourites. I'm a classic Rose girly, really, but I do lov…" at bounding box center [418, 168] width 318 height 36
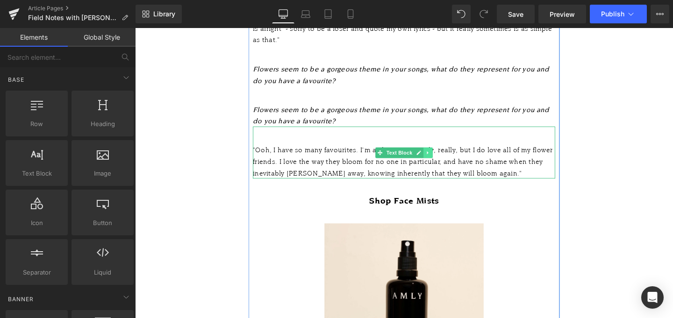
click at [443, 156] on icon at bounding box center [442, 159] width 5 height 6
click at [439, 156] on icon at bounding box center [437, 159] width 5 height 6
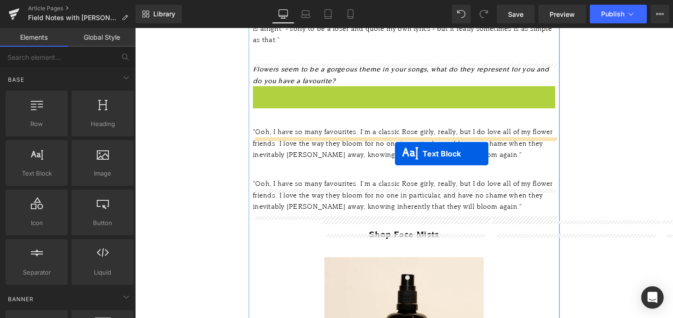
drag, startPoint x: 408, startPoint y: 88, endPoint x: 408, endPoint y: 160, distance: 72.4
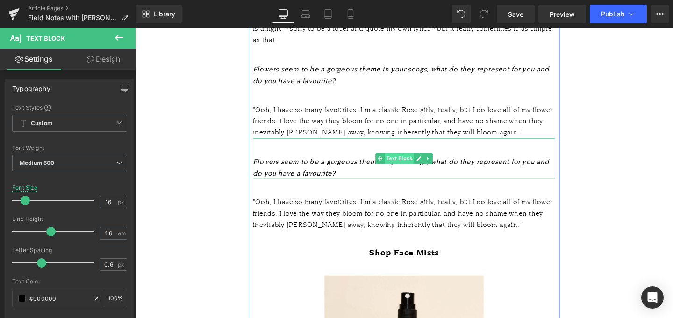
click at [410, 160] on span "Text Block" at bounding box center [412, 165] width 31 height 11
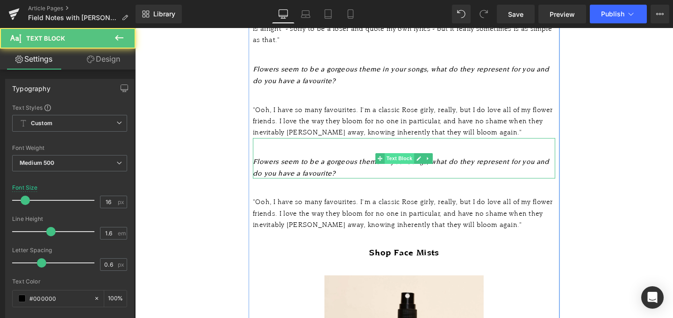
click at [410, 160] on span "Text Block" at bounding box center [412, 165] width 31 height 11
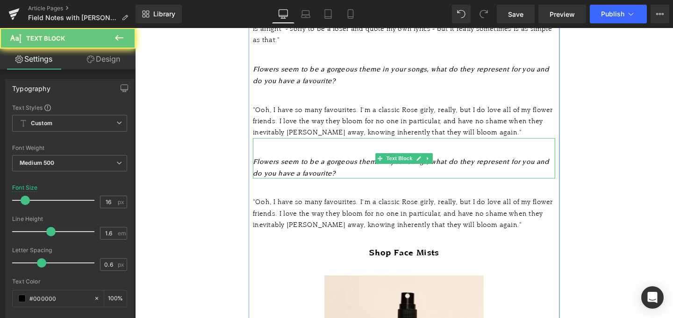
click at [368, 164] on icon "Flowers seem to be a gorgeous theme in your songs, what do they represent for y…" at bounding box center [415, 174] width 312 height 20
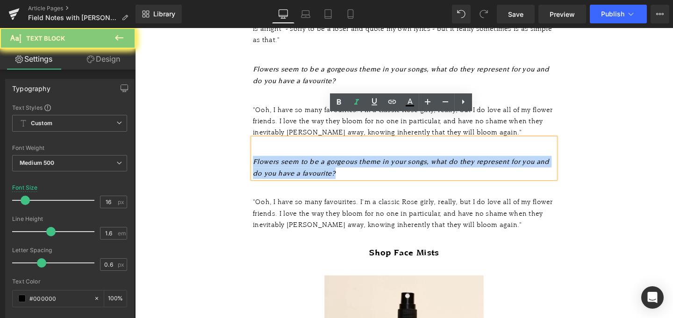
click at [368, 164] on icon "Flowers seem to be a gorgeous theme in your songs, what do they represent for y…" at bounding box center [415, 174] width 312 height 20
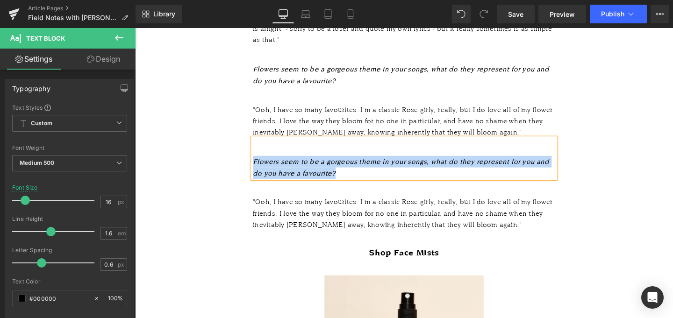
paste div
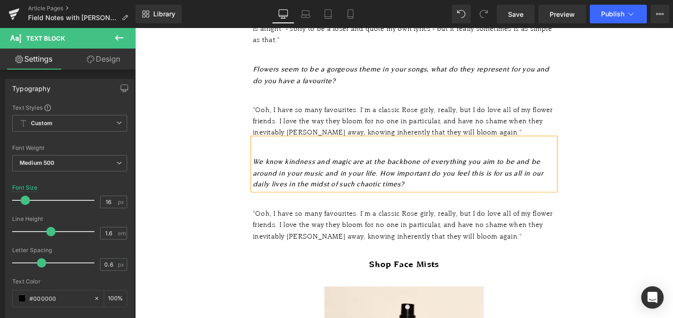
click at [259, 164] on icon "We know kindness and magic are at the backbone of everything you aim to be and …" at bounding box center [411, 180] width 305 height 32
click at [431, 217] on div ""Ooh, I have so many favourites. I'm a classic Rose girly, really, but I do lov…" at bounding box center [418, 235] width 318 height 36
click at [430, 217] on div ""Ooh, I have so many favourites. I'm a classic Rose girly, really, but I do lov…" at bounding box center [418, 235] width 318 height 36
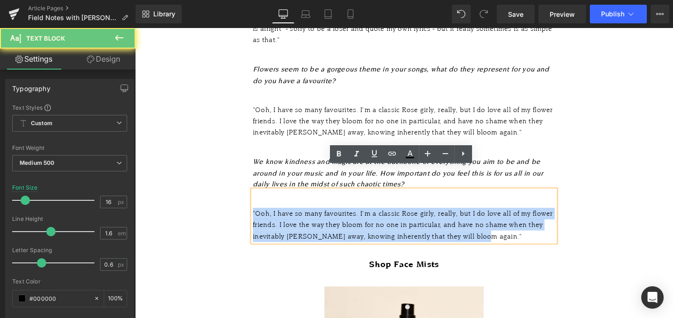
click at [430, 217] on div ""Ooh, I have so many favourites. I'm a classic Rose girly, really, but I do lov…" at bounding box center [418, 235] width 318 height 36
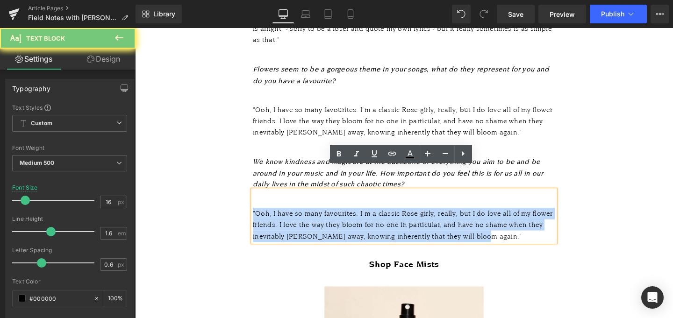
paste div
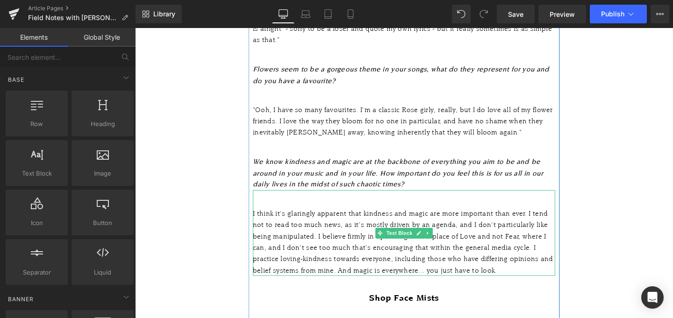
click at [448, 222] on div "I think it's glaringly apparent that kindness and magic are more important than…" at bounding box center [418, 253] width 318 height 72
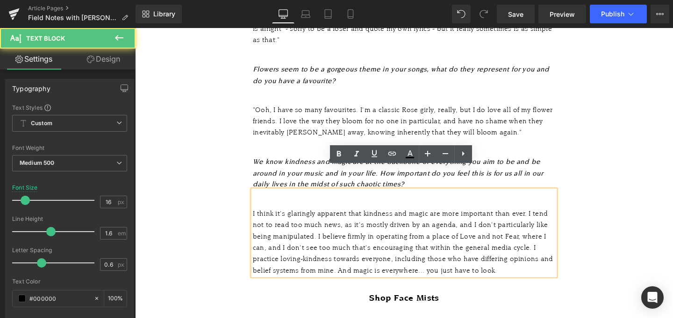
click at [443, 222] on div "I think it's glaringly apparent that kindness and magic are more important than…" at bounding box center [418, 253] width 318 height 72
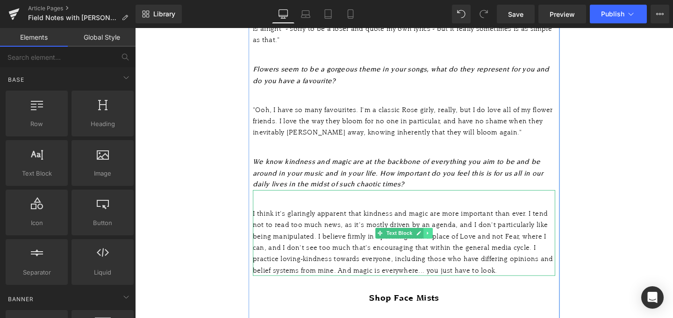
click at [445, 238] on link at bounding box center [443, 243] width 10 height 11
click at [438, 241] on icon at bounding box center [437, 243] width 5 height 5
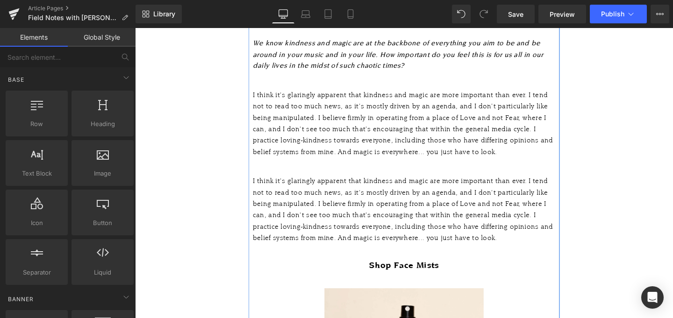
scroll to position [1265, 0]
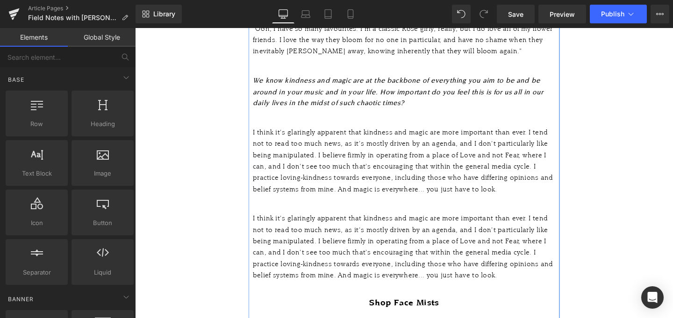
click at [419, 79] on icon "We know kindness and magic are at the backbone of everything you aim to be and …" at bounding box center [411, 95] width 305 height 32
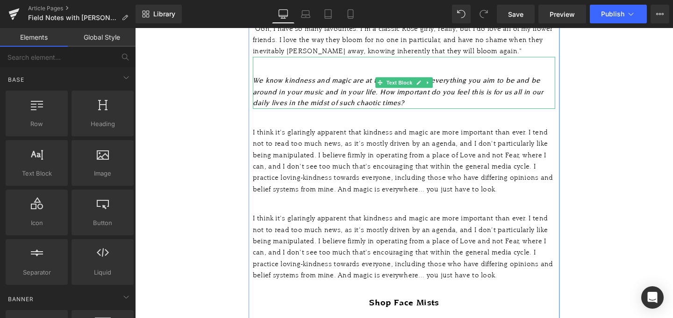
click at [445, 83] on icon at bounding box center [442, 86] width 5 height 6
click at [439, 83] on icon at bounding box center [437, 85] width 5 height 5
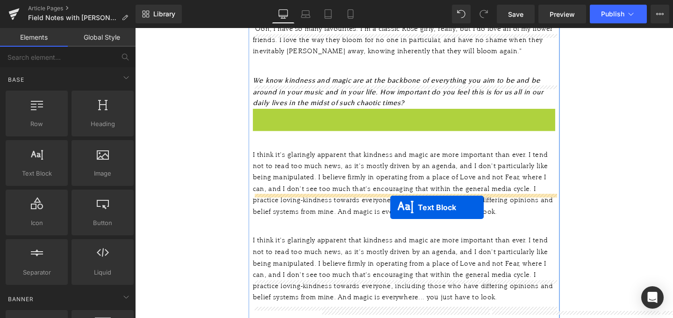
drag, startPoint x: 402, startPoint y: 120, endPoint x: 403, endPoint y: 217, distance: 97.2
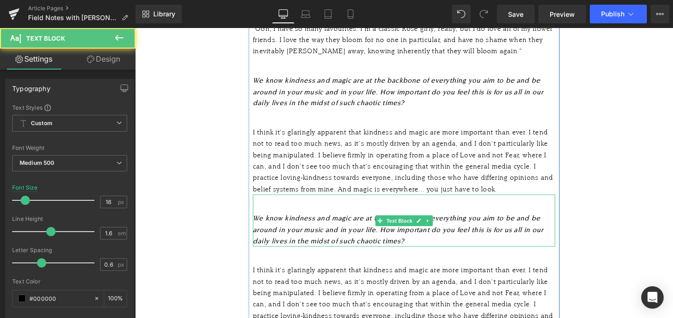
click at [460, 224] on icon "We know kindness and magic are at the backbone of everything you aim to be and …" at bounding box center [411, 240] width 305 height 32
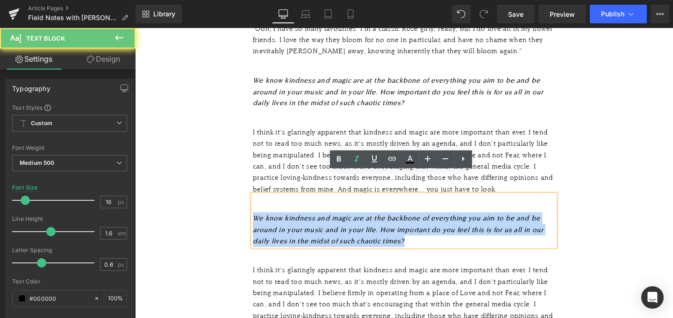
click at [460, 224] on icon "We know kindness and magic are at the backbone of everything you aim to be and …" at bounding box center [411, 240] width 305 height 32
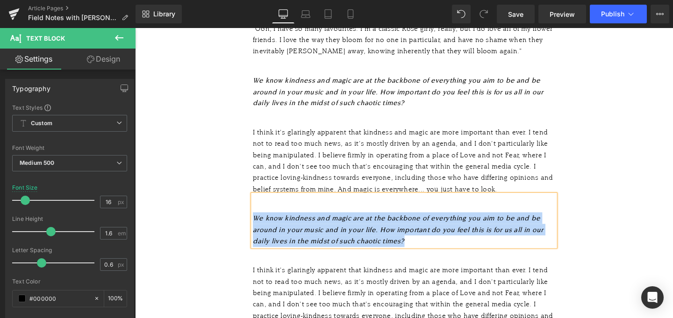
paste div
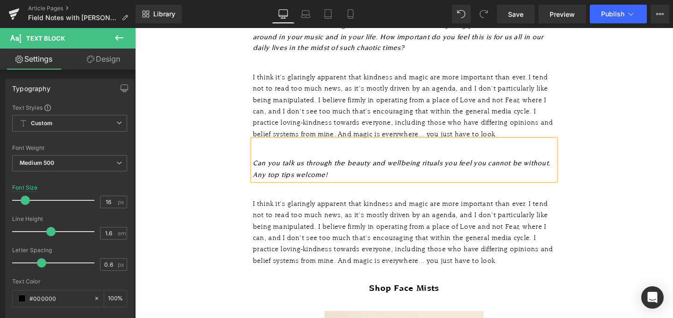
scroll to position [1324, 0]
click at [259, 156] on div "Can you talk us through the beauty and wellbeing rituals you feel you cannot be…" at bounding box center [418, 165] width 318 height 43
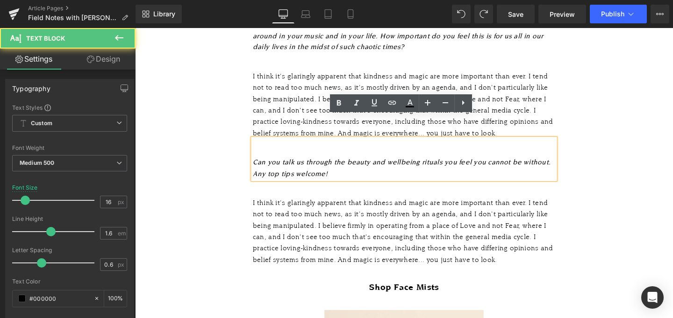
click at [260, 165] on icon "Can you talk us through the beauty and wellbeing rituals you feel you cannot be…" at bounding box center [416, 175] width 315 height 20
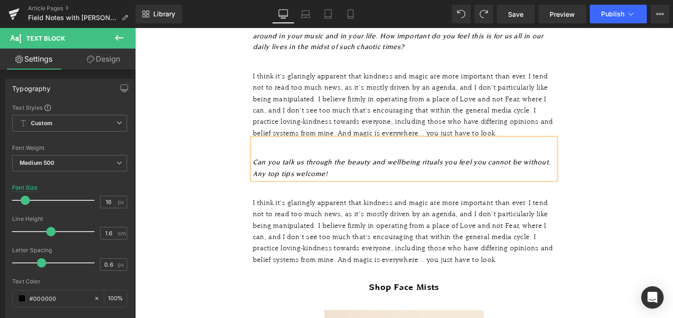
click at [402, 227] on span "Text Block" at bounding box center [412, 232] width 31 height 11
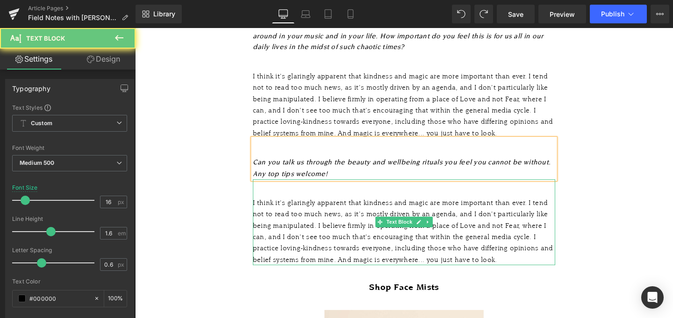
click at [412, 224] on div "I think it's glaringly apparent that kindness and magic are more important than…" at bounding box center [418, 242] width 318 height 72
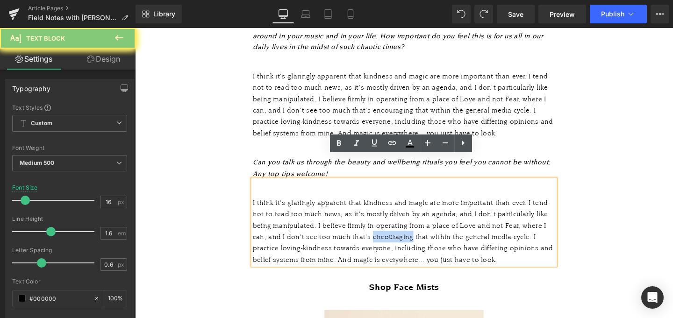
click at [412, 225] on div "I think it's glaringly apparent that kindness and magic are more important than…" at bounding box center [418, 242] width 318 height 72
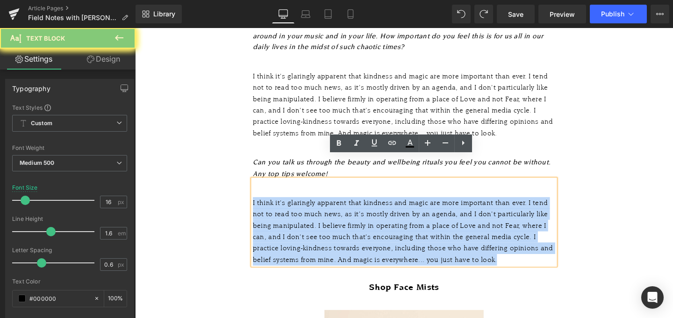
click at [412, 225] on div "I think it's glaringly apparent that kindness and magic are more important than…" at bounding box center [418, 242] width 318 height 72
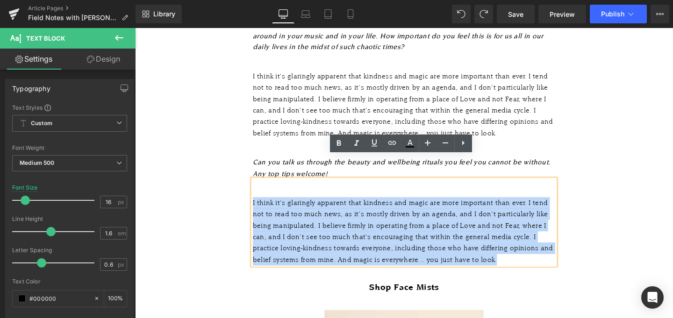
paste div
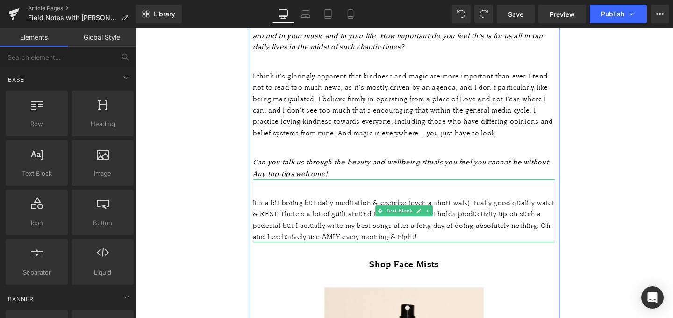
click at [444, 218] on icon at bounding box center [442, 221] width 5 height 6
click at [262, 206] on div "It's a bit boring but daily meditation & exercise (even a short walk), really g…" at bounding box center [418, 230] width 318 height 48
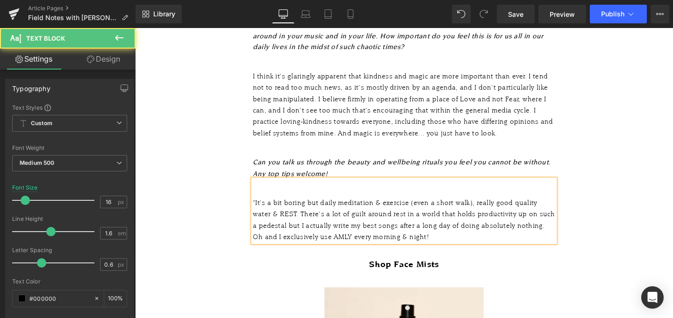
click at [479, 220] on div ""It's a bit boring but daily meditation & exercise (even a short walk), really …" at bounding box center [418, 230] width 318 height 48
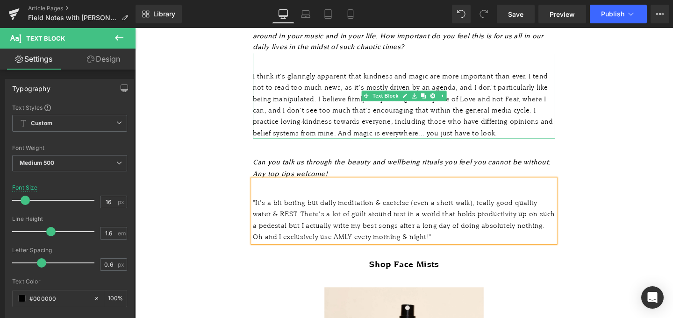
click at [273, 78] on div "I think it's glaringly apparent that kindness and magic are more important than…" at bounding box center [418, 109] width 318 height 72
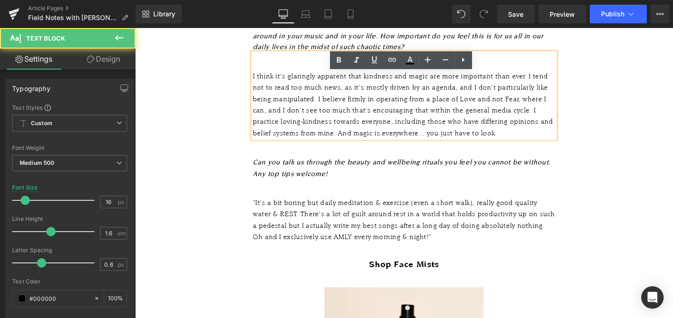
click at [259, 73] on div "I think it's glaringly apparent that kindness and magic are more important than…" at bounding box center [418, 109] width 318 height 72
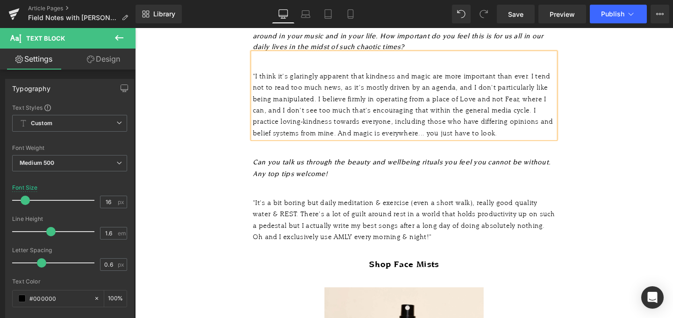
click at [550, 116] on div ""I think it's glaringly apparent that kindness and magic are more important tha…" at bounding box center [418, 109] width 318 height 72
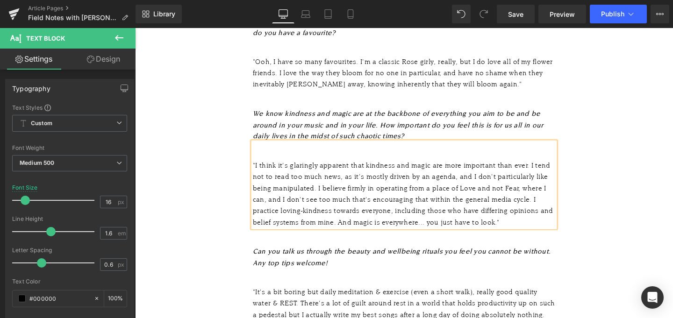
scroll to position [1232, 0]
click at [490, 257] on icon "Can you talk us through the beauty and wellbeing rituals you feel you cannot be…" at bounding box center [415, 261] width 313 height 8
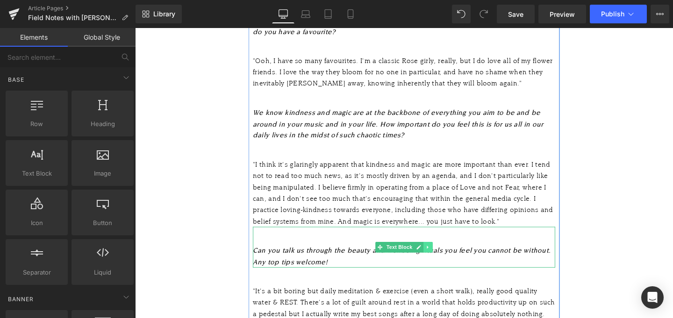
click at [444, 255] on icon at bounding box center [442, 258] width 5 height 6
click at [437, 255] on icon at bounding box center [437, 257] width 5 height 5
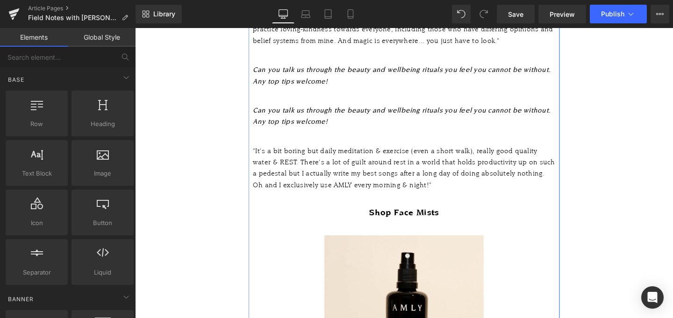
scroll to position [1422, 0]
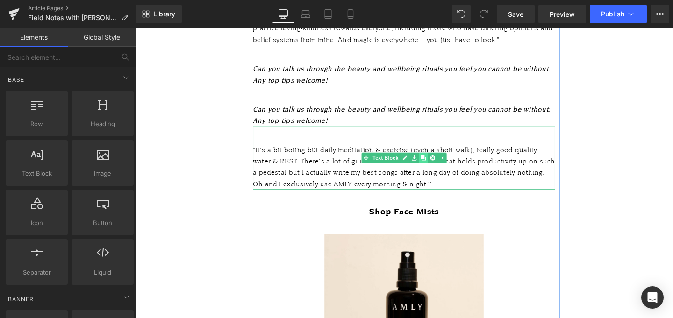
click at [438, 162] on icon at bounding box center [437, 164] width 5 height 5
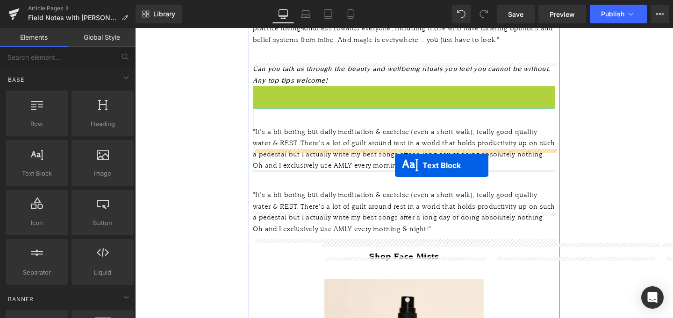
drag, startPoint x: 408, startPoint y: 87, endPoint x: 408, endPoint y: 172, distance: 85.5
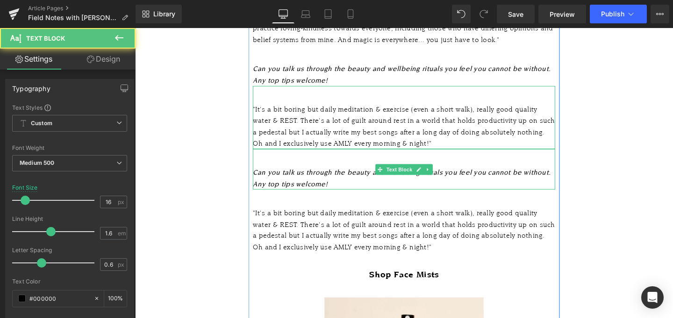
click at [448, 176] on icon "Can you talk us through the beauty and wellbeing rituals you feel you cannot be…" at bounding box center [415, 180] width 313 height 8
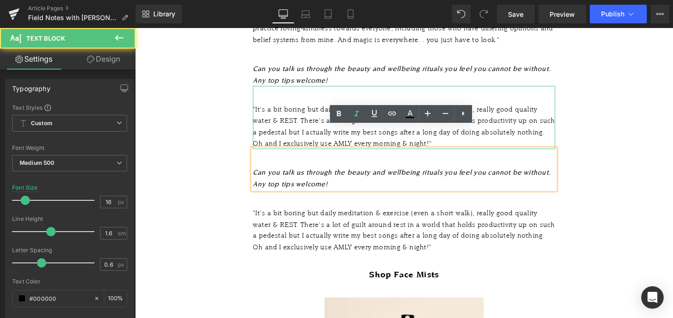
click at [458, 176] on icon "Can you talk us through the beauty and wellbeing rituals you feel you cannot be…" at bounding box center [415, 180] width 313 height 8
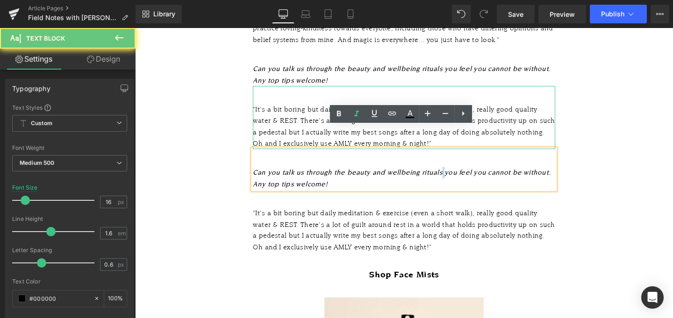
click at [457, 176] on icon "Can you talk us through the beauty and wellbeing rituals you feel you cannot be…" at bounding box center [415, 180] width 313 height 8
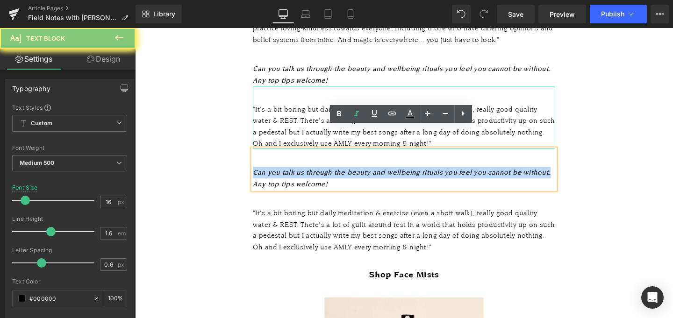
click at [457, 176] on icon "Can you talk us through the beauty and wellbeing rituals you feel you cannot be…" at bounding box center [415, 180] width 313 height 8
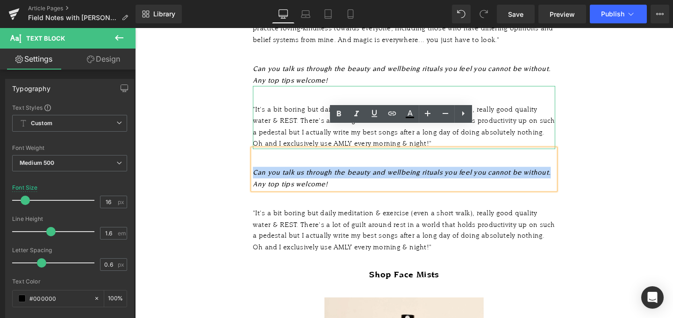
click at [457, 176] on icon "Can you talk us through the beauty and wellbeing rituals you feel you cannot be…" at bounding box center [415, 180] width 313 height 8
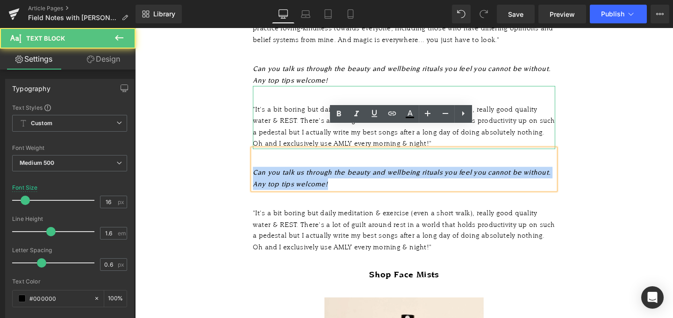
drag, startPoint x: 343, startPoint y: 166, endPoint x: 211, endPoint y: 140, distance: 134.7
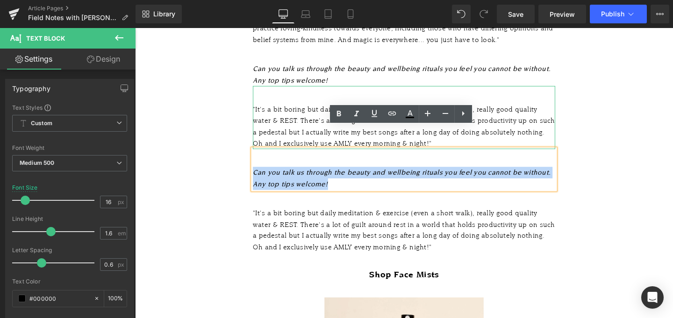
paste div
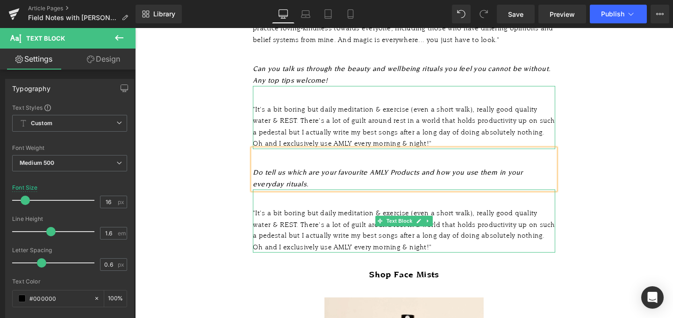
click at [391, 217] on div ""It's a bit boring but daily meditation & exercise (even a short walk), really …" at bounding box center [418, 241] width 318 height 48
click at [390, 217] on div ""It's a bit boring but daily meditation & exercise (even a short walk), really …" at bounding box center [418, 241] width 318 height 48
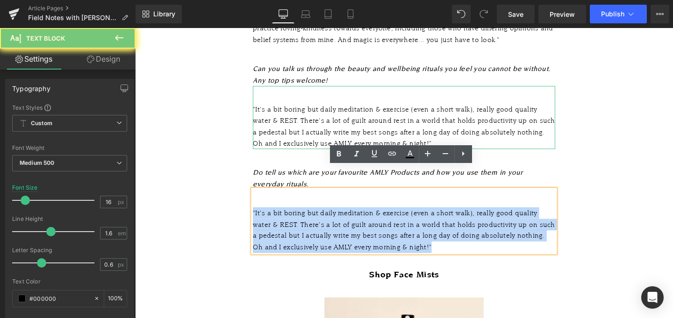
click at [390, 217] on div ""It's a bit boring but daily meditation & exercise (even a short walk), really …" at bounding box center [418, 241] width 318 height 48
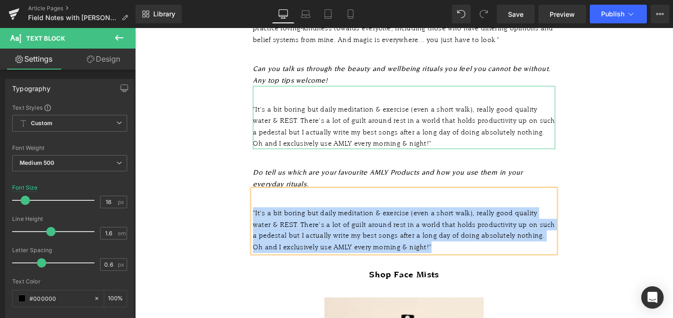
paste div
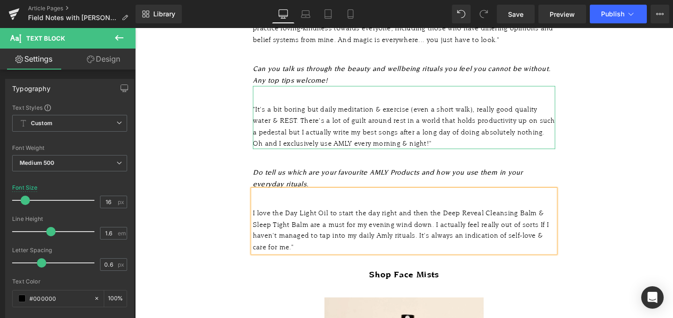
click at [259, 217] on div "I love the Day Light Oil to start the day right and then the Deep Reveal Cleans…" at bounding box center [418, 241] width 318 height 48
click at [430, 285] on icon at bounding box center [429, 288] width 5 height 6
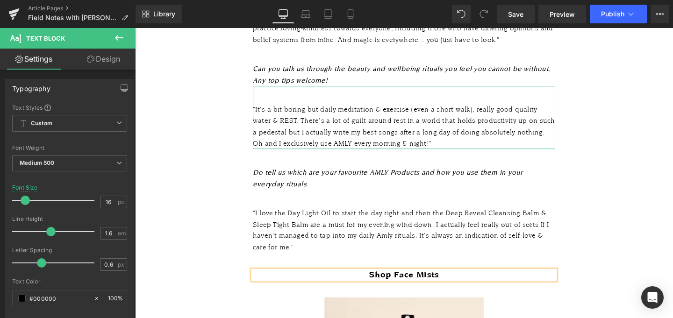
click at [430, 283] on h2 "Shop Face Mists" at bounding box center [418, 288] width 318 height 10
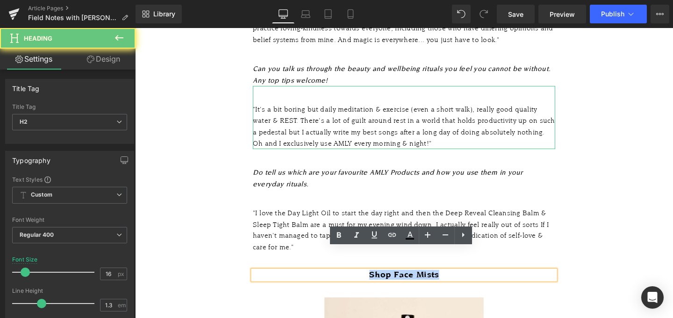
paste div
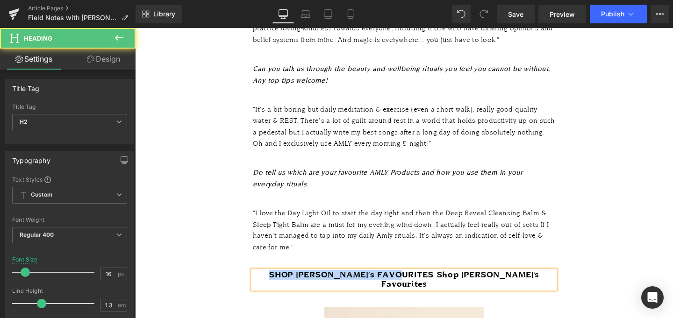
drag, startPoint x: 429, startPoint y: 260, endPoint x: 160, endPoint y: 255, distance: 269.1
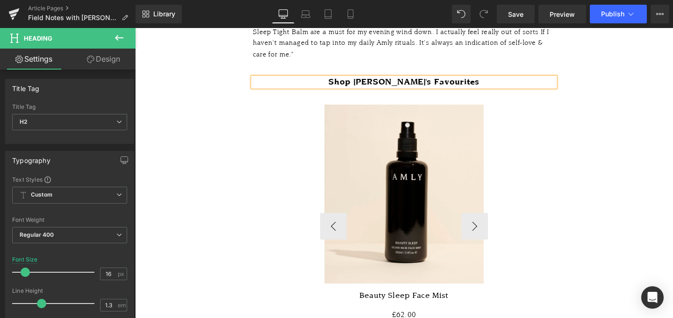
scroll to position [1625, 0]
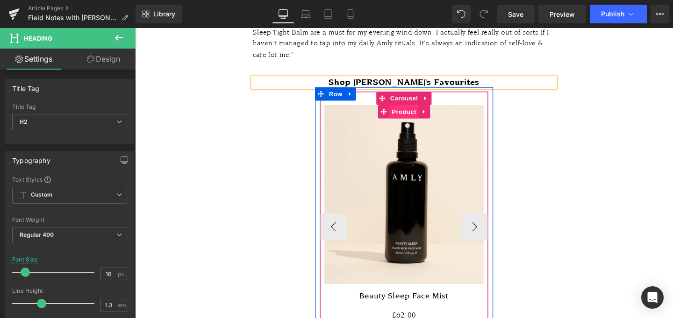
click at [416, 109] on span "Product" at bounding box center [418, 116] width 30 height 14
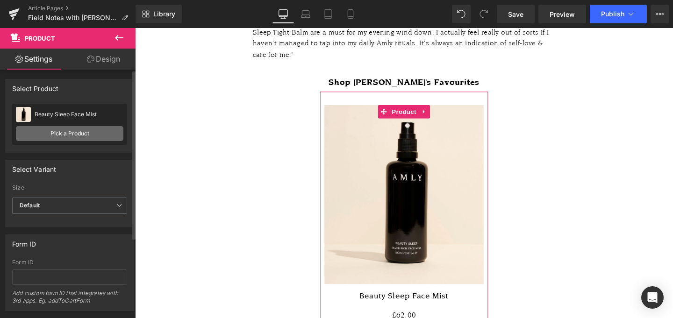
click at [85, 135] on link "Pick a Product" at bounding box center [69, 133] width 107 height 15
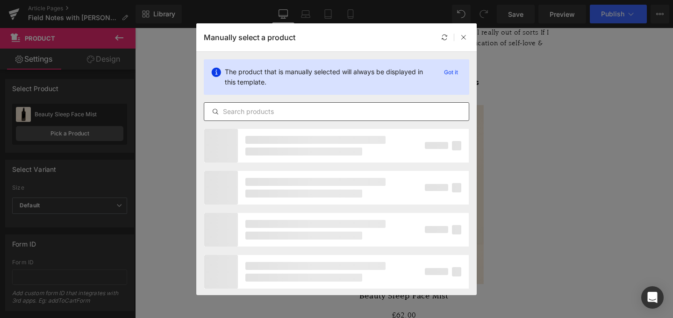
click at [257, 107] on input "text" at bounding box center [336, 111] width 264 height 11
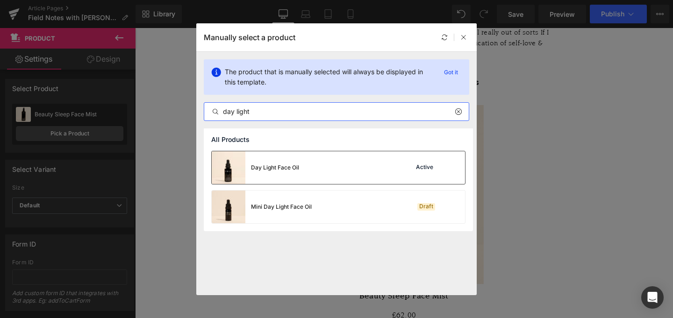
type input "day light"
click at [394, 171] on div "Day Light Face Oil Active" at bounding box center [338, 167] width 253 height 33
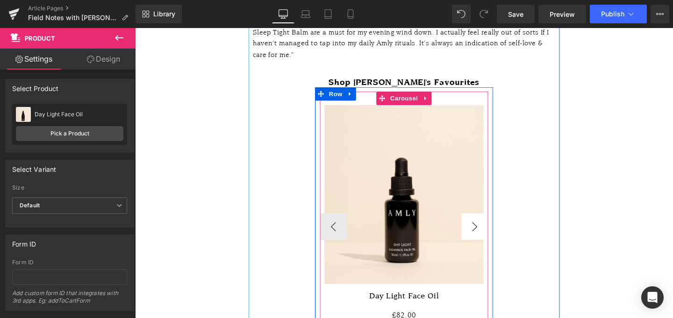
click at [500, 223] on button "›" at bounding box center [492, 237] width 28 height 28
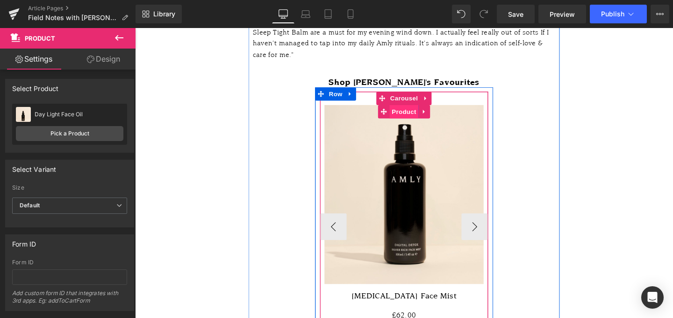
click at [419, 109] on span "Product" at bounding box center [418, 116] width 30 height 14
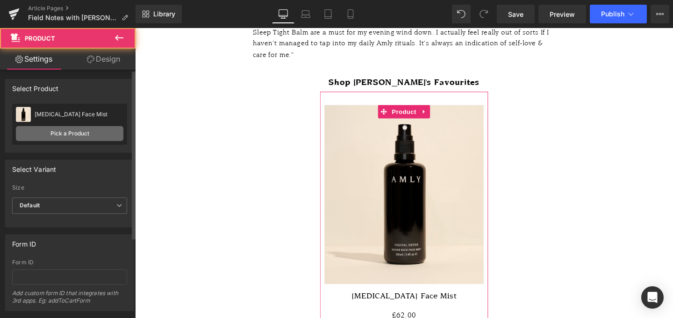
click at [74, 134] on link "Pick a Product" at bounding box center [69, 133] width 107 height 15
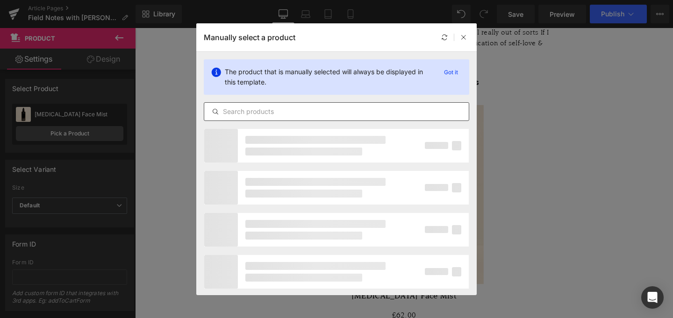
click at [253, 106] on input "text" at bounding box center [336, 111] width 264 height 11
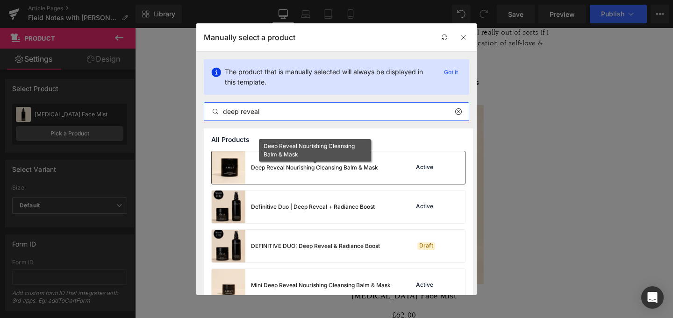
type input "deep reveal"
click at [280, 171] on div "Deep Reveal Nourishing Cleansing Balm & Mask" at bounding box center [314, 167] width 127 height 8
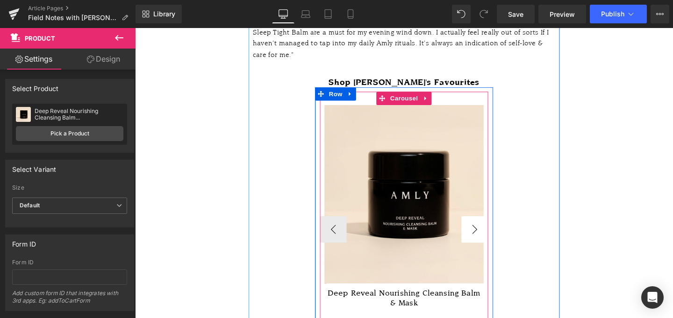
click at [498, 226] on button "›" at bounding box center [492, 240] width 28 height 28
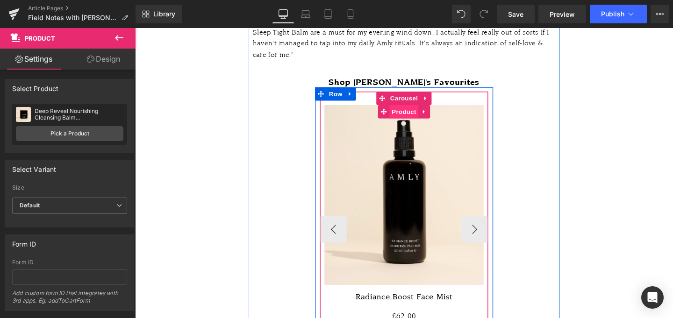
click at [415, 109] on span "Product" at bounding box center [418, 116] width 30 height 14
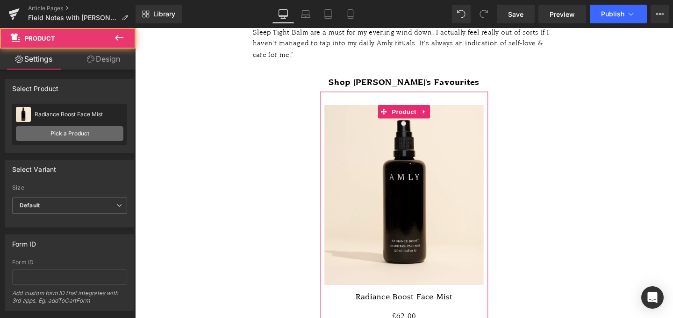
click at [66, 133] on link "Pick a Product" at bounding box center [69, 133] width 107 height 15
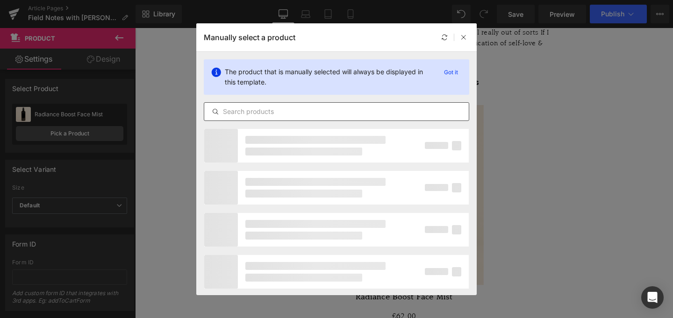
click at [333, 118] on div at bounding box center [336, 111] width 265 height 19
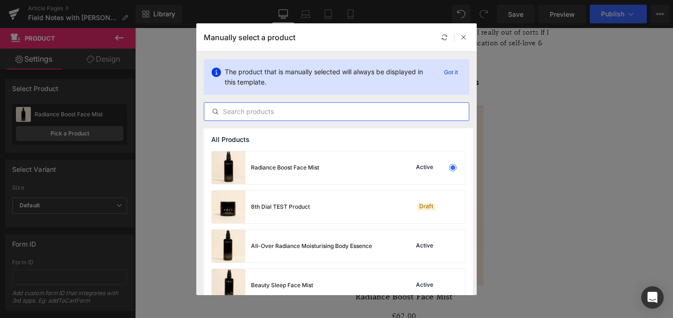
click at [323, 110] on input "text" at bounding box center [336, 111] width 264 height 11
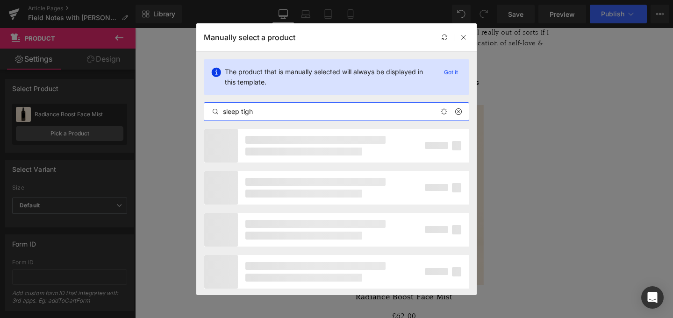
type input "sleep tight"
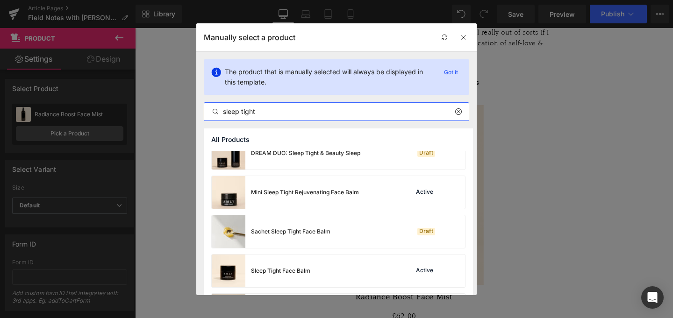
scroll to position [90, 0]
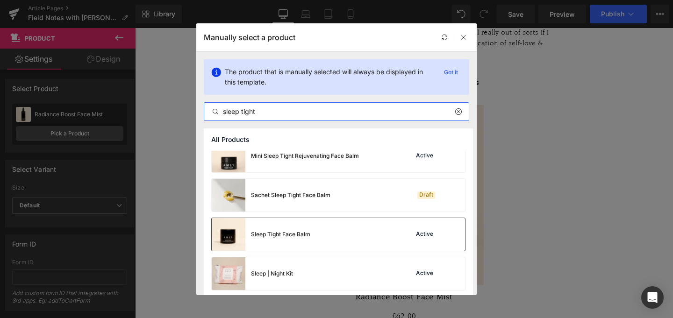
click at [321, 241] on div "Sleep Tight Face Balm Active" at bounding box center [338, 234] width 253 height 33
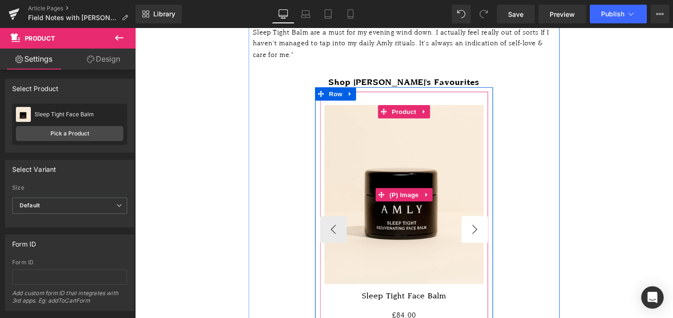
click at [492, 226] on button "›" at bounding box center [492, 240] width 28 height 28
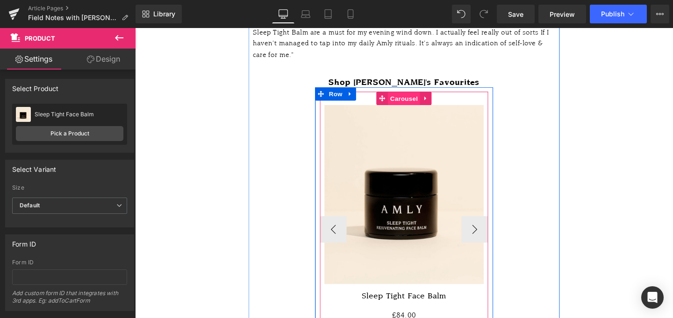
click at [423, 95] on span "Carousel" at bounding box center [418, 102] width 34 height 14
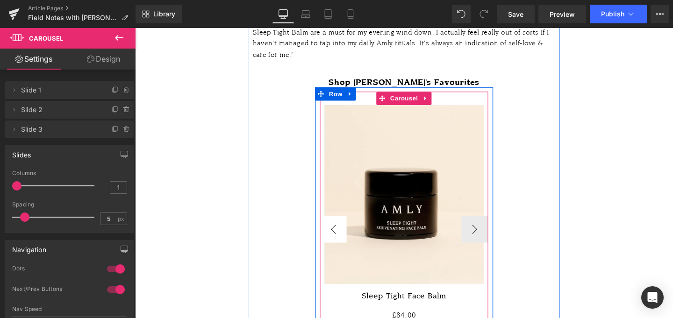
click at [343, 226] on button "‹" at bounding box center [343, 240] width 28 height 28
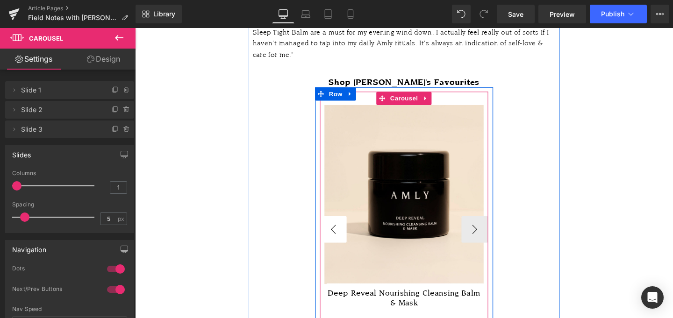
click at [343, 226] on button "‹" at bounding box center [343, 240] width 28 height 28
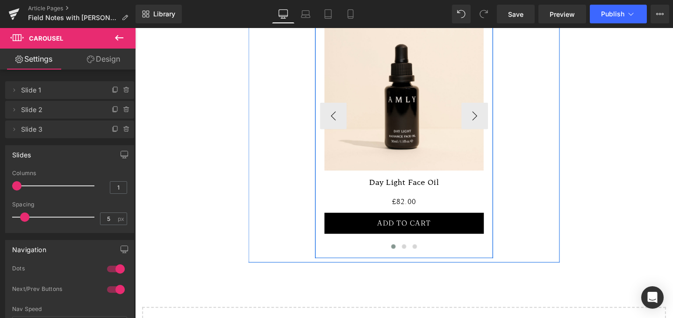
scroll to position [1486, 0]
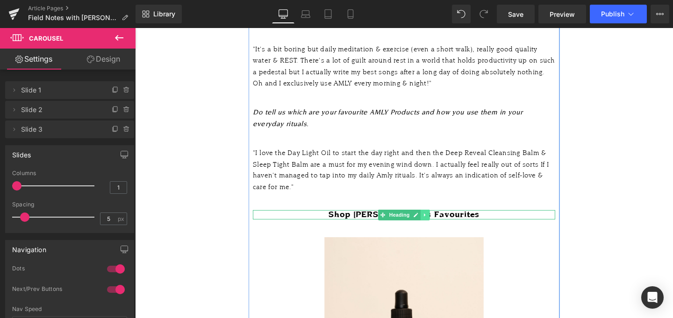
click at [442, 219] on link at bounding box center [440, 224] width 10 height 11
click at [433, 222] on icon at bounding box center [435, 225] width 5 height 6
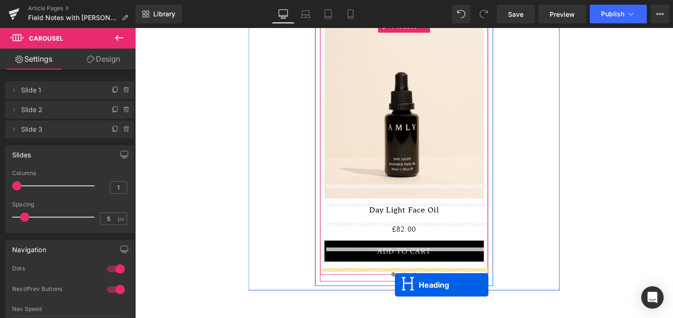
scroll to position [1813, 0]
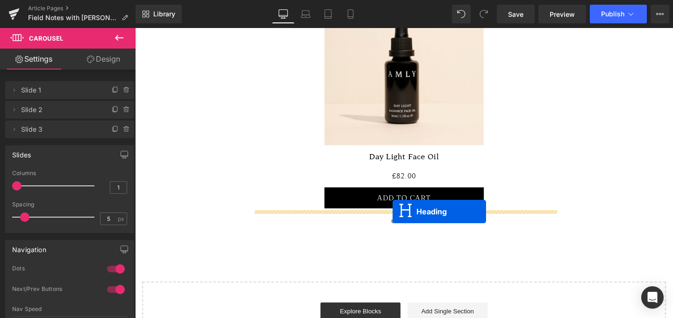
drag, startPoint x: 409, startPoint y: 70, endPoint x: 405, endPoint y: 221, distance: 151.4
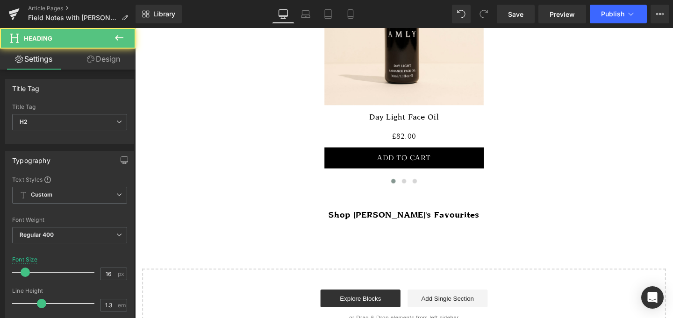
scroll to position [1771, 0]
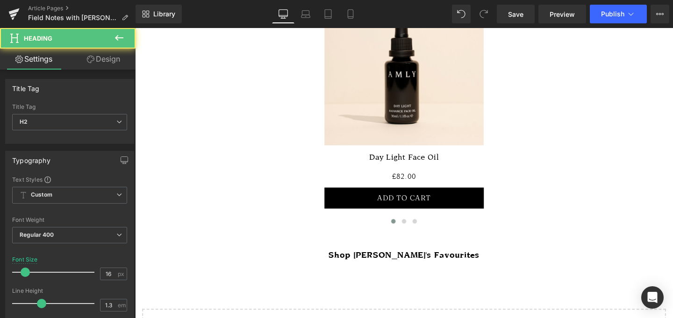
click at [400, 262] on span "Heading" at bounding box center [412, 267] width 25 height 11
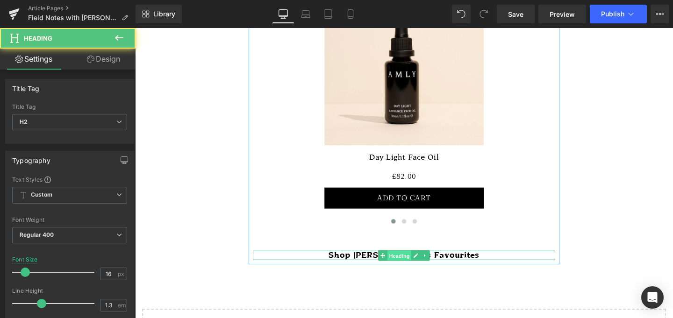
click at [400, 262] on span "Heading" at bounding box center [412, 267] width 25 height 11
click at [432, 265] on icon at bounding box center [430, 267] width 5 height 5
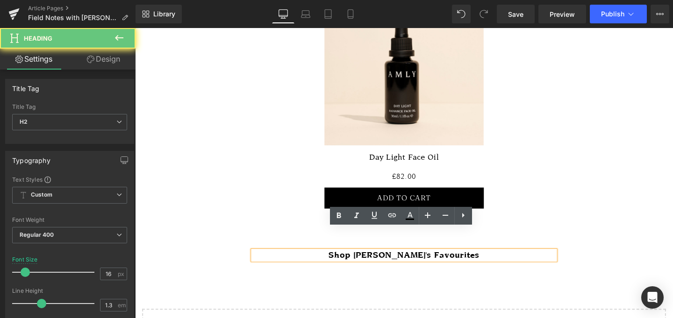
click at [452, 262] on h2 "Shop Mereki's Favourites" at bounding box center [418, 267] width 318 height 10
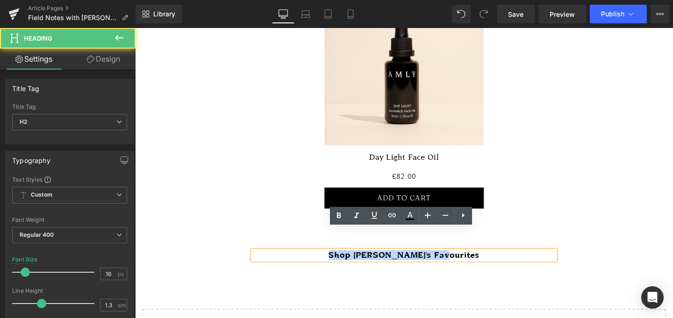
click at [452, 262] on h2 "Shop Mereki's Favourites" at bounding box center [418, 267] width 318 height 10
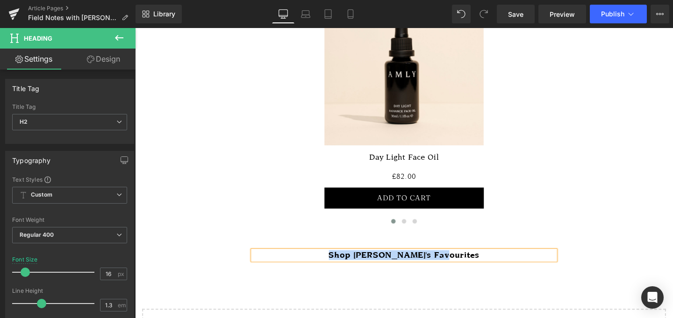
paste div
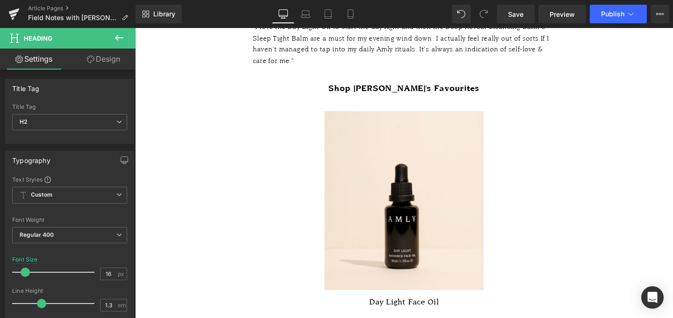
scroll to position [1457, 0]
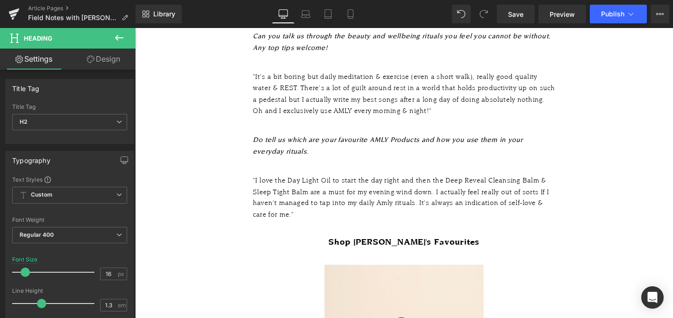
click at [384, 182] on div ""I love the Day Light Oil to start the day right and then the Deep Reveal Clean…" at bounding box center [418, 206] width 318 height 48
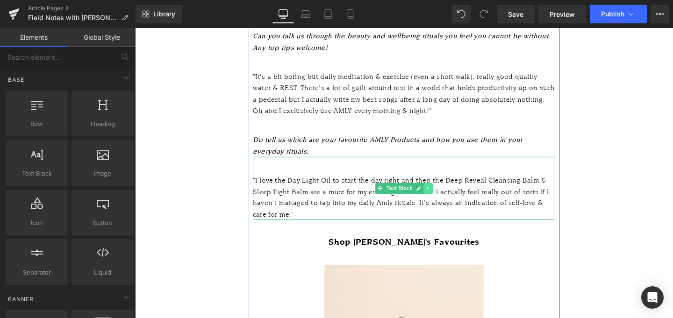
click at [444, 191] on link at bounding box center [443, 196] width 10 height 11
click at [438, 194] on icon at bounding box center [437, 197] width 5 height 6
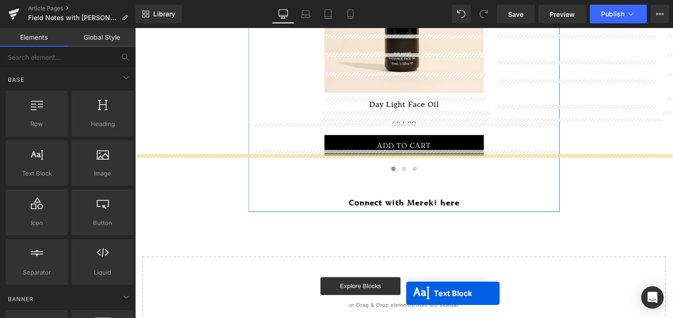
scroll to position [1887, 0]
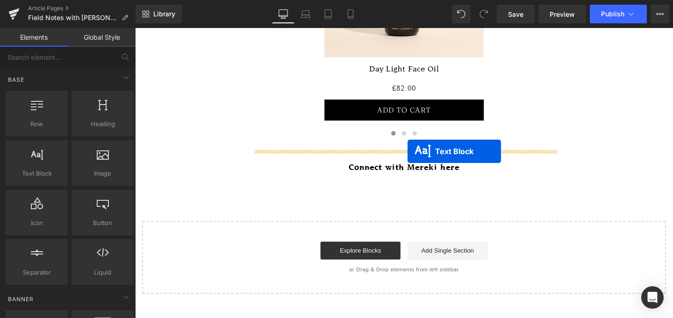
drag, startPoint x: 417, startPoint y: 212, endPoint x: 421, endPoint y: 157, distance: 54.8
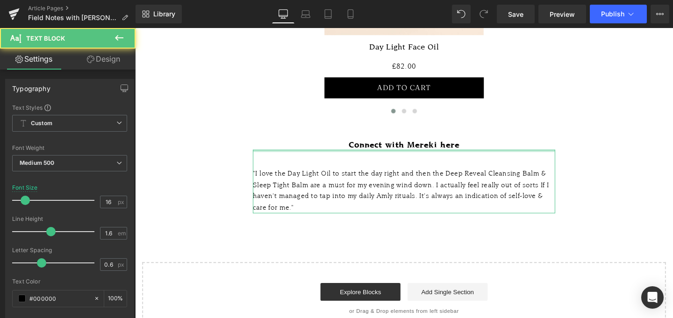
scroll to position [1863, 0]
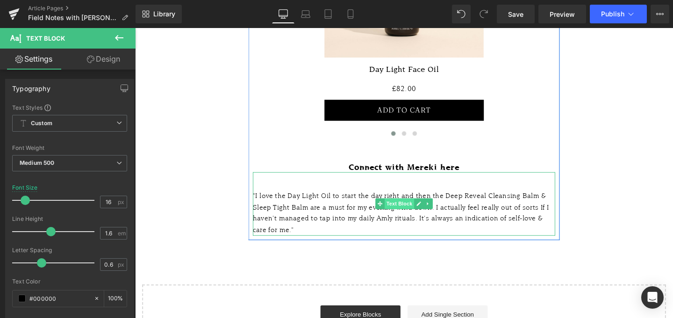
click at [427, 207] on span "Text Block" at bounding box center [412, 212] width 31 height 11
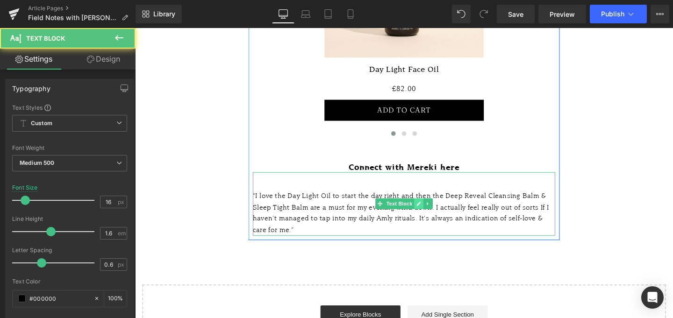
click at [429, 207] on link at bounding box center [433, 212] width 10 height 11
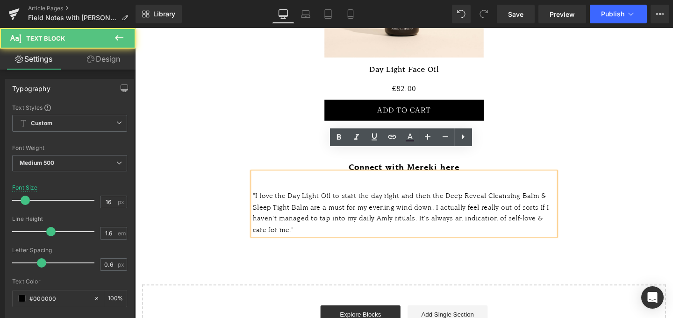
click at [376, 198] on div ""I love the Day Light Oil to start the day right and then the Deep Reveal Clean…" at bounding box center [418, 222] width 318 height 48
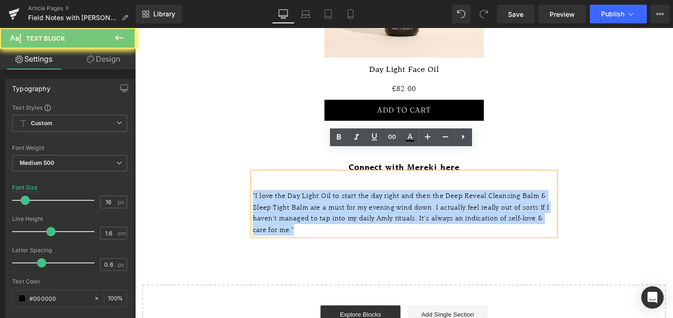
click at [376, 198] on div ""I love the Day Light Oil to start the day right and then the Deep Reveal Clean…" at bounding box center [418, 222] width 318 height 48
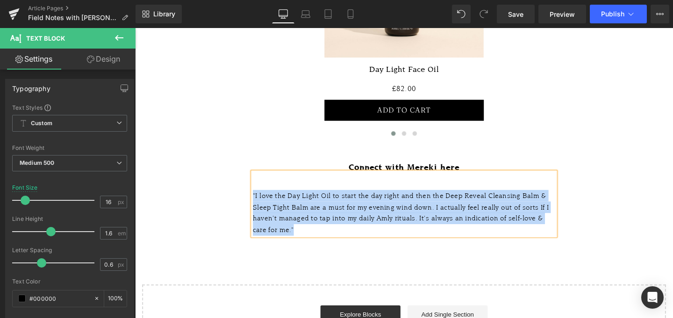
paste div
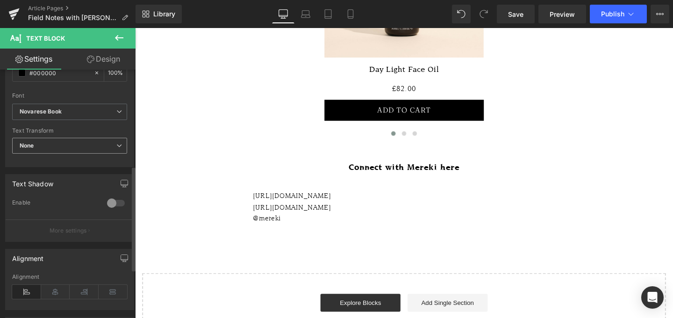
scroll to position [229, 0]
click at [56, 292] on icon at bounding box center [55, 289] width 29 height 14
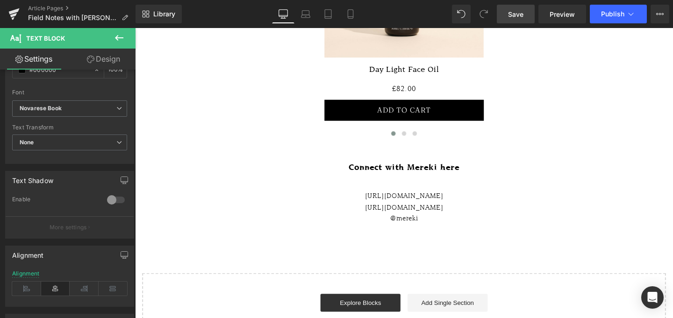
click at [526, 14] on link "Save" at bounding box center [516, 14] width 38 height 19
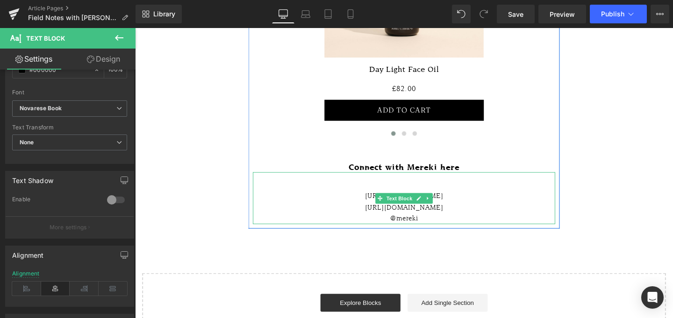
click at [463, 198] on div "https://www.merekimusic.com/" at bounding box center [418, 204] width 318 height 12
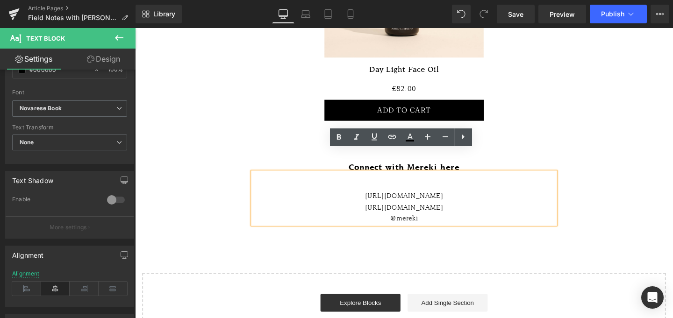
drag, startPoint x: 474, startPoint y: 181, endPoint x: 334, endPoint y: 181, distance: 139.7
click at [334, 198] on div "https://www.merekimusic.com/" at bounding box center [418, 204] width 318 height 12
click at [491, 198] on div "https://www.merekimusic.com/" at bounding box center [418, 204] width 318 height 12
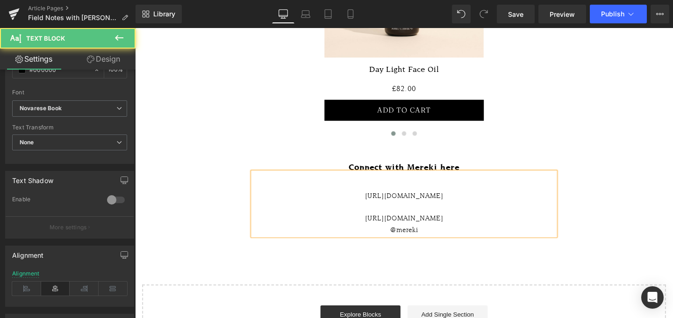
click at [497, 222] on div "https://mereki.bandcamp.com/merch" at bounding box center [418, 228] width 318 height 12
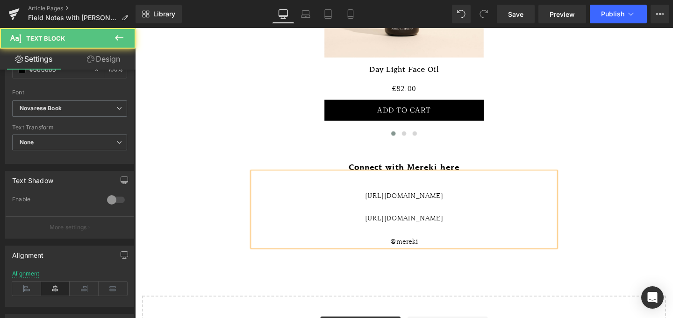
drag, startPoint x: 473, startPoint y: 182, endPoint x: 289, endPoint y: 183, distance: 184.0
click at [289, 198] on div "https://www.merekimusic.com/" at bounding box center [418, 210] width 318 height 24
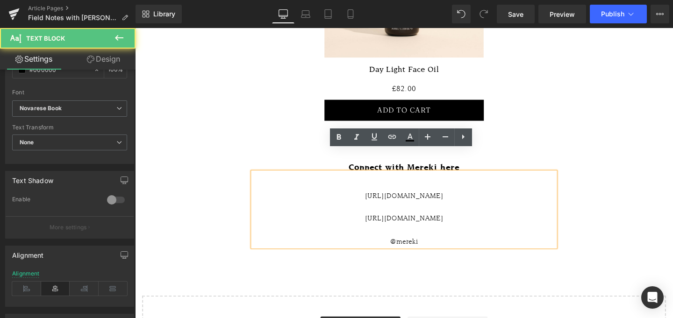
copy div "https://www.merekimusic.com/"
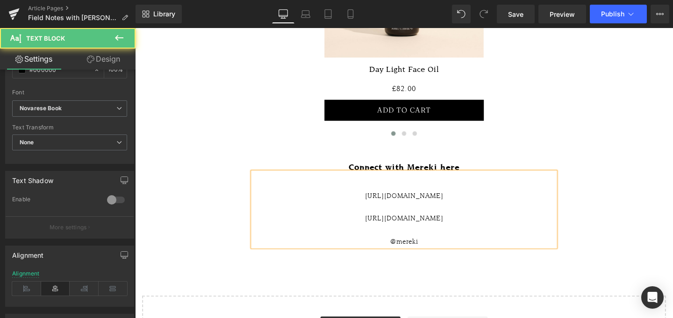
click at [478, 198] on div "https://www.merekimusic.com/" at bounding box center [418, 210] width 318 height 24
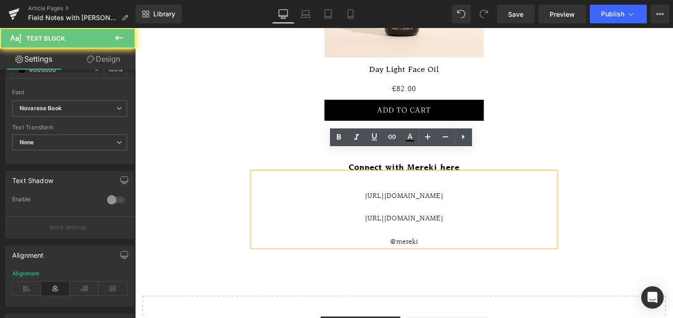
drag, startPoint x: 473, startPoint y: 180, endPoint x: 356, endPoint y: 180, distance: 116.3
click at [357, 198] on div "https://www.merekimusic.com/" at bounding box center [418, 210] width 318 height 24
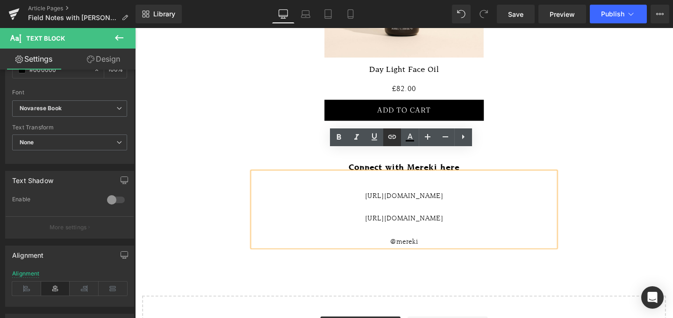
click at [391, 139] on icon at bounding box center [391, 136] width 11 height 11
click at [407, 193] on input "text" at bounding box center [425, 190] width 144 height 23
paste input "https://www.merekimusic.com/"
type input "https://www.merekimusic.com/"
click at [506, 192] on icon "button" at bounding box center [506, 190] width 11 height 11
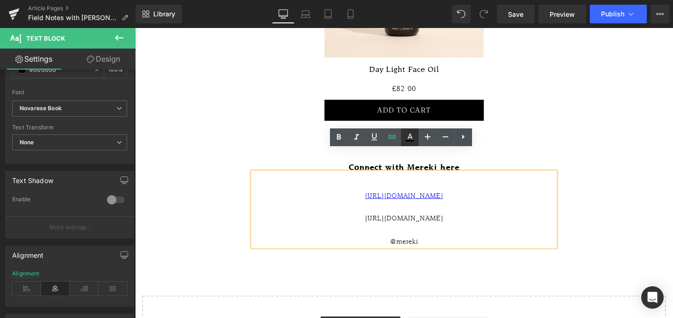
click at [411, 138] on icon at bounding box center [409, 137] width 5 height 6
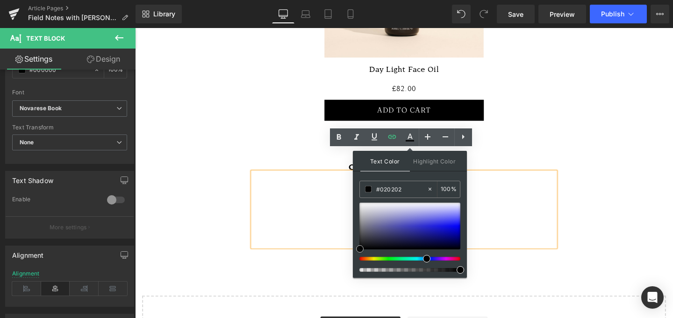
type input "#000000"
drag, startPoint x: 417, startPoint y: 225, endPoint x: 354, endPoint y: 255, distance: 70.4
click at [354, 255] on div "Text Color Highlight Color rgba(0, 0, 0, 1) #000000 100 % transparent transpare…" at bounding box center [410, 214] width 114 height 127
click at [546, 198] on div "https://www.merekimusic.com/" at bounding box center [418, 210] width 318 height 24
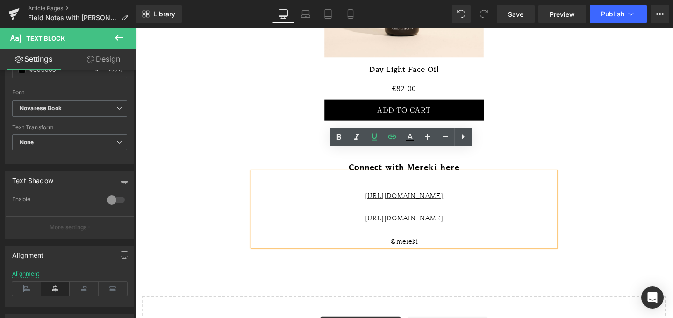
click at [450, 222] on div "https://mereki.bandcamp.com/merch" at bounding box center [418, 234] width 318 height 24
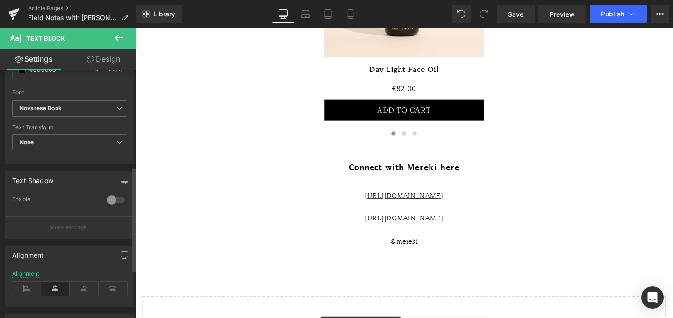
scroll to position [183, 0]
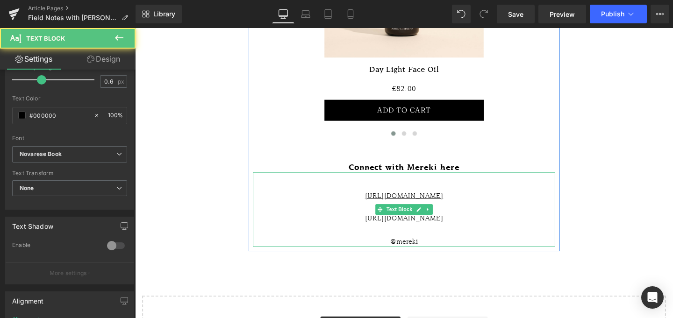
drag, startPoint x: 482, startPoint y: 206, endPoint x: 332, endPoint y: 206, distance: 149.9
click at [332, 222] on div "https://mereki.bandcamp.com/merch" at bounding box center [418, 234] width 318 height 24
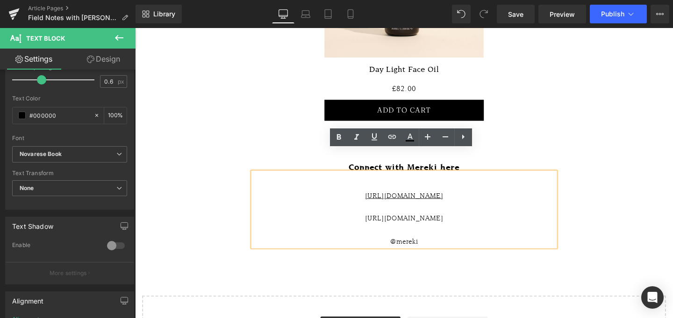
copy div "https://mereki.bandcamp.com/merch"
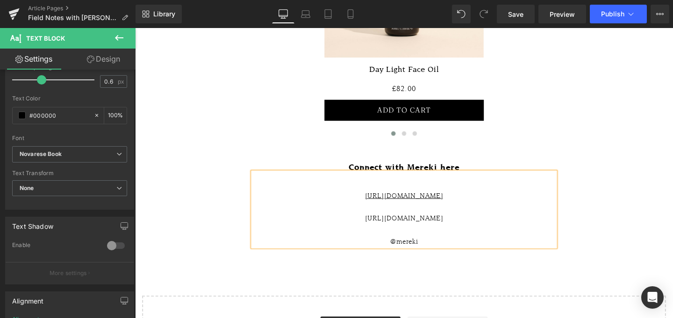
click at [479, 222] on div "https://mereki.bandcamp.com/merch" at bounding box center [418, 234] width 318 height 24
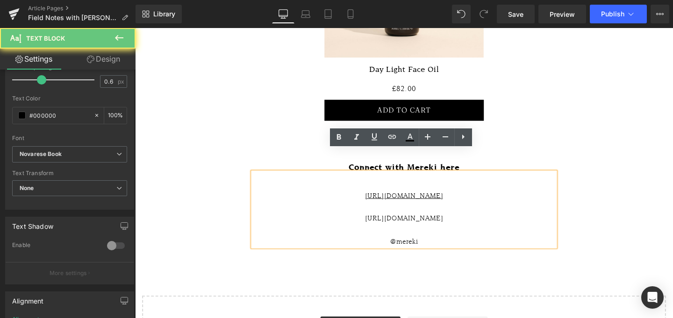
drag, startPoint x: 384, startPoint y: 202, endPoint x: 326, endPoint y: 202, distance: 58.4
click at [328, 222] on div "https://mereki.bandcamp.com/merch" at bounding box center [418, 234] width 318 height 24
click at [392, 138] on icon at bounding box center [391, 136] width 11 height 11
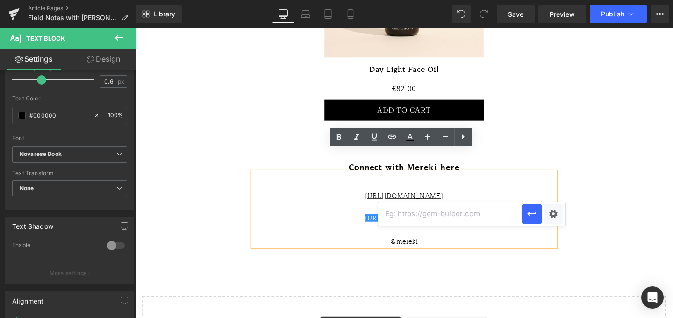
click at [407, 215] on input "text" at bounding box center [450, 213] width 144 height 23
paste input "https://mereki.bandcamp.com/merch"
type input "https://mereki.bandcamp.com/merch"
click at [533, 215] on icon "button" at bounding box center [531, 213] width 11 height 11
click at [411, 135] on icon at bounding box center [409, 137] width 11 height 11
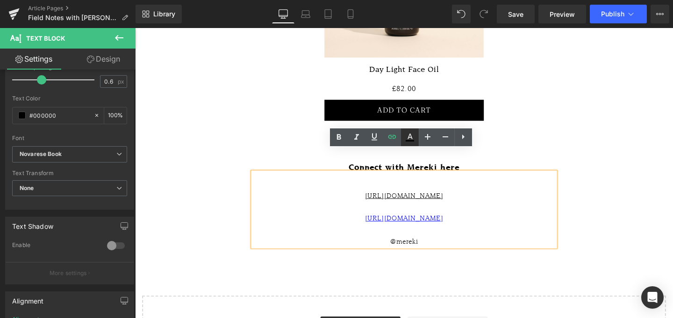
type input "100"
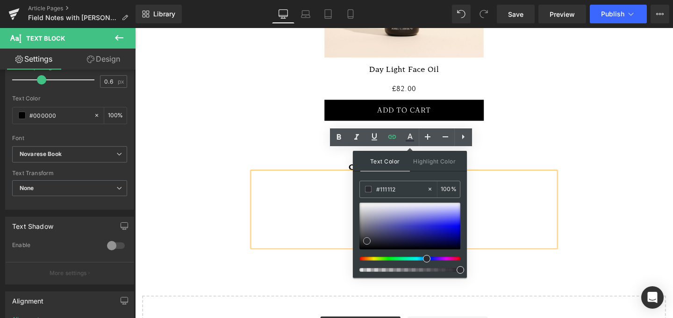
type input "#000000"
drag, startPoint x: 413, startPoint y: 214, endPoint x: 340, endPoint y: 278, distance: 97.4
click at [340, 0] on div "Text Block You are previewing how the will restyle your page. You can not edit …" at bounding box center [336, 0] width 673 height 0
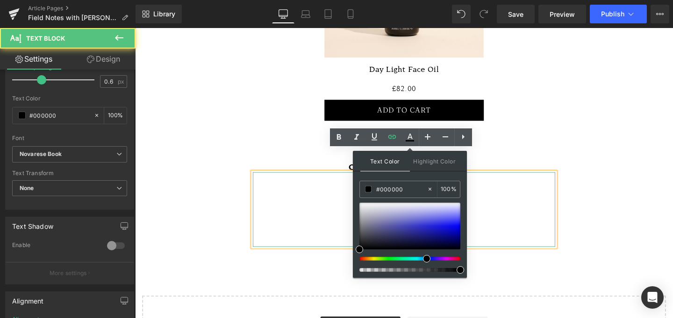
click at [542, 198] on div "https://www.merekimusic.com/" at bounding box center [418, 210] width 318 height 24
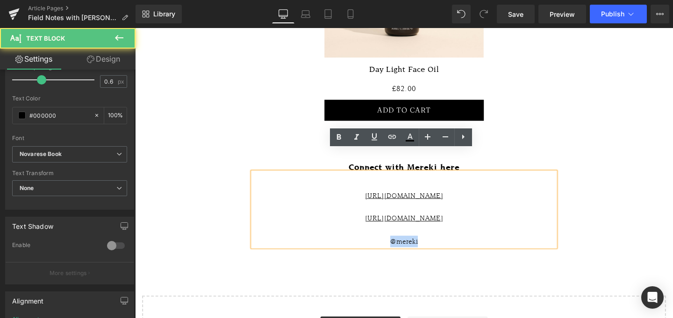
drag, startPoint x: 434, startPoint y: 228, endPoint x: 395, endPoint y: 228, distance: 38.8
click at [396, 246] on div "@mereki" at bounding box center [418, 252] width 318 height 12
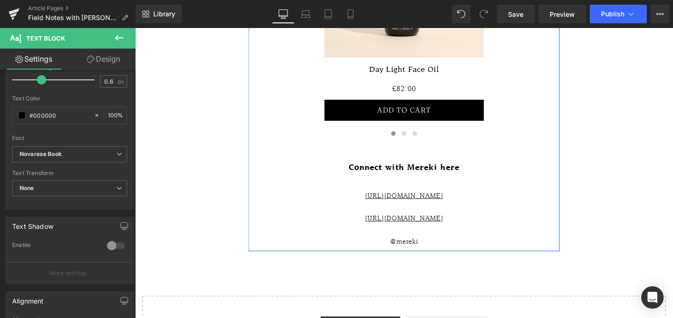
click at [440, 234] on div "https://www.merekimusic.com/ https://mereki.bandcamp.com/merch @mereki Text Blo…" at bounding box center [418, 218] width 318 height 78
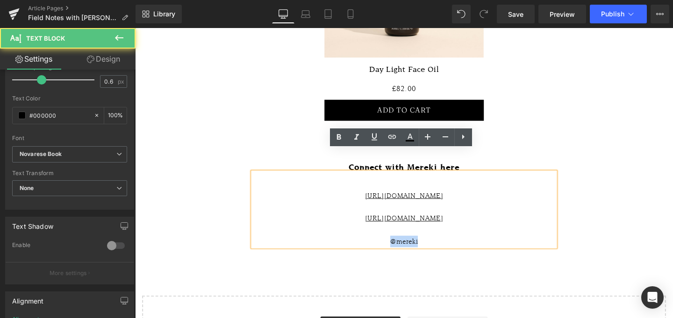
drag, startPoint x: 440, startPoint y: 228, endPoint x: 390, endPoint y: 228, distance: 50.4
click at [390, 246] on div "@mereki" at bounding box center [418, 252] width 318 height 12
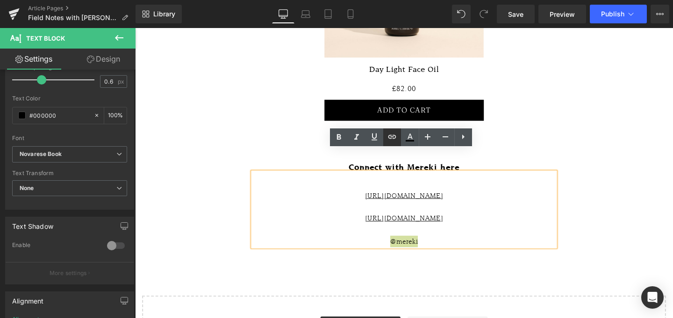
click at [392, 138] on icon at bounding box center [392, 137] width 8 height 4
click at [466, 235] on input "text" at bounding box center [455, 236] width 144 height 23
paste input "https://www.instagram.com/mereki"
type input "https://www.instagram.com/mereki"
click at [538, 237] on icon "button" at bounding box center [536, 236] width 11 height 11
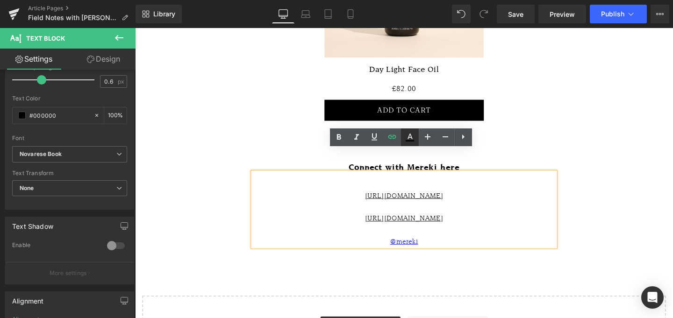
click at [414, 141] on icon at bounding box center [409, 137] width 11 height 11
type input "100"
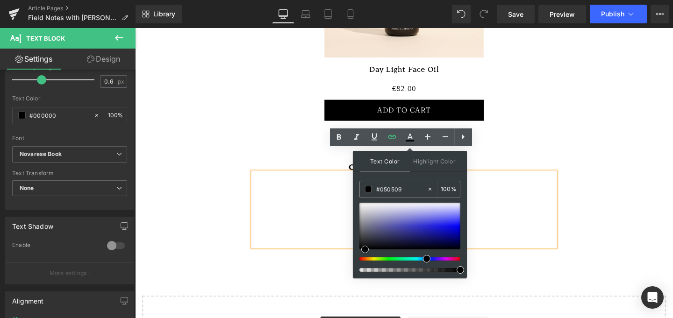
type input "#000000"
drag, startPoint x: 550, startPoint y: 254, endPoint x: 354, endPoint y: 288, distance: 199.1
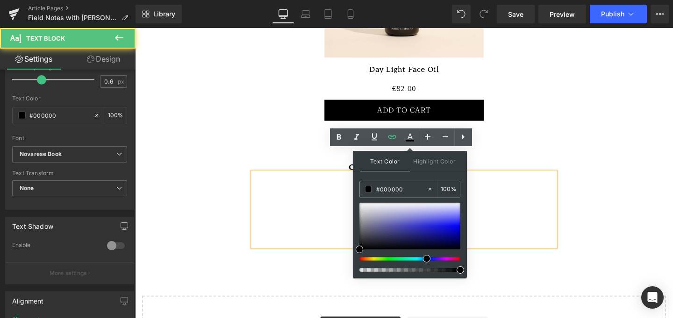
click at [520, 222] on div "https://mereki.bandcamp.com/merch" at bounding box center [418, 234] width 318 height 24
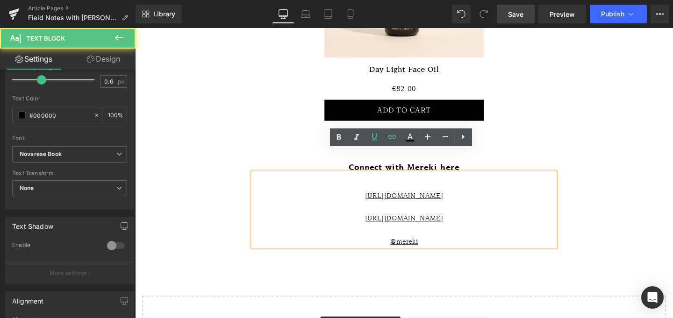
click at [518, 7] on link "Save" at bounding box center [516, 14] width 38 height 19
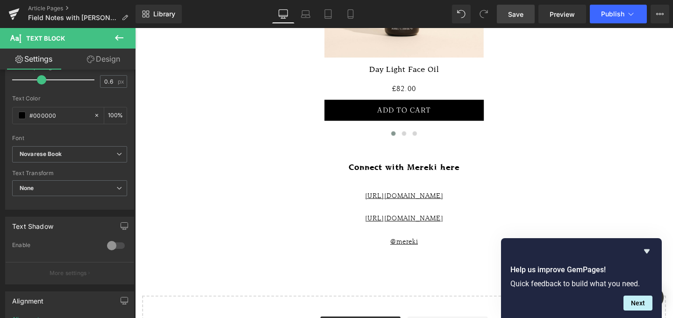
click at [509, 13] on span "Save" at bounding box center [515, 14] width 15 height 10
